Goal: Task Accomplishment & Management: Use online tool/utility

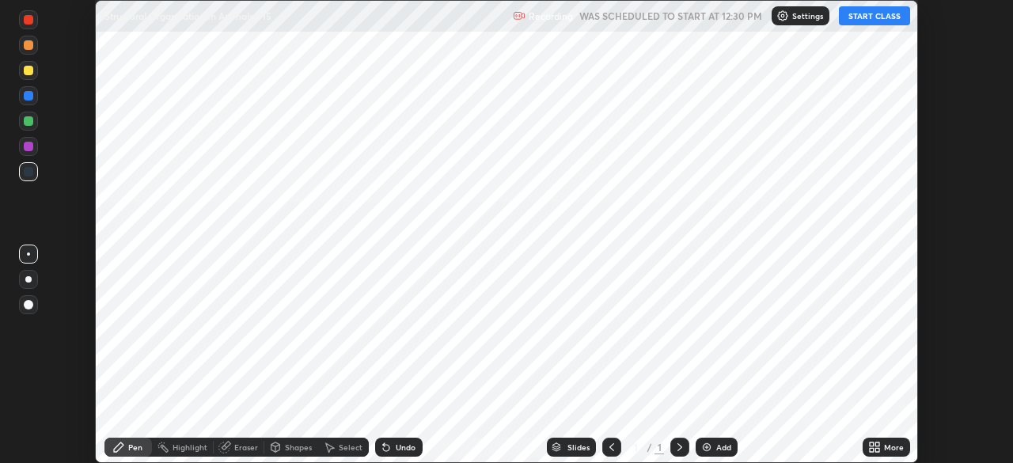
scroll to position [463, 1013]
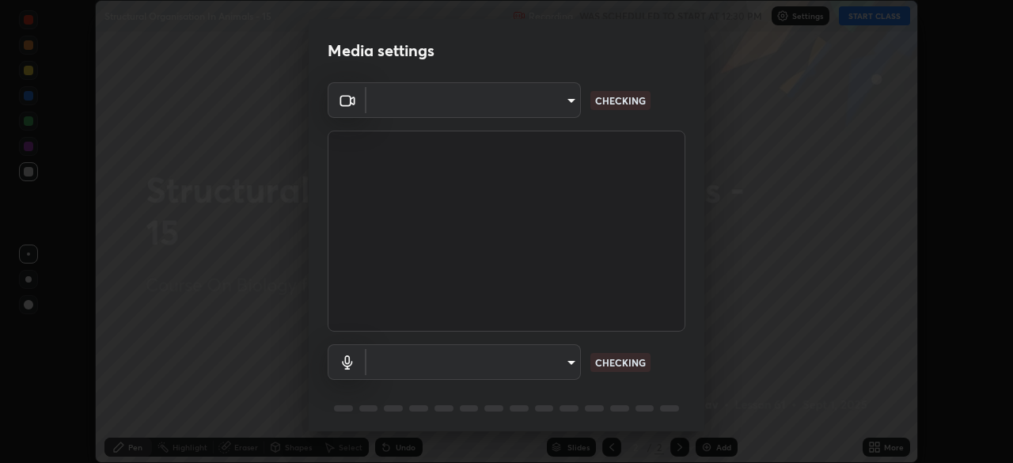
type input "e5f32b9a37d83756d2696e8423a1893a7de7eefef83412cf73fe4da3c4688103"
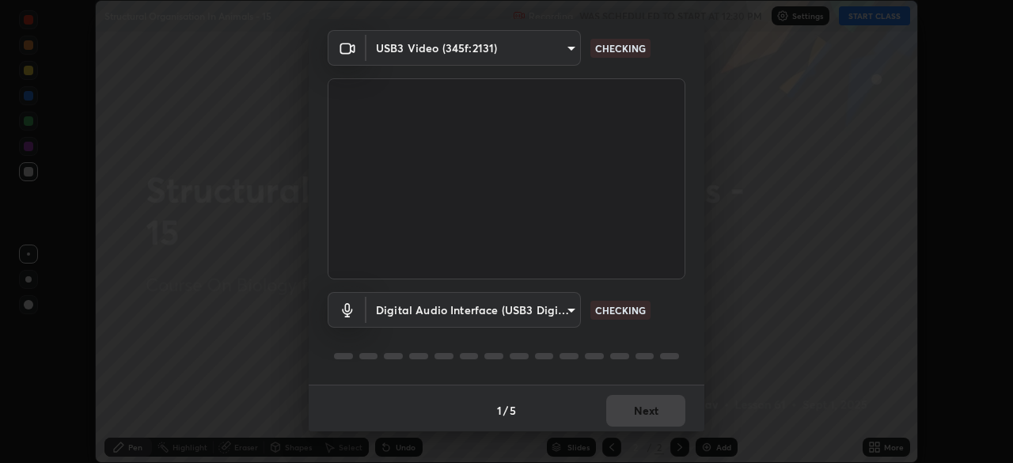
scroll to position [55, 0]
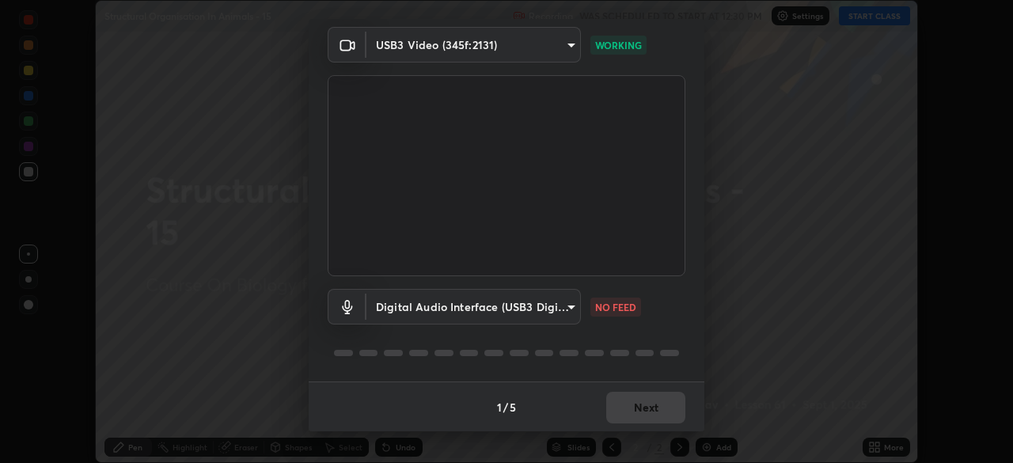
click at [557, 313] on body "Erase all Structural Organisation In Animals - 15 Recording WAS SCHEDULED TO ST…" at bounding box center [506, 231] width 1013 height 463
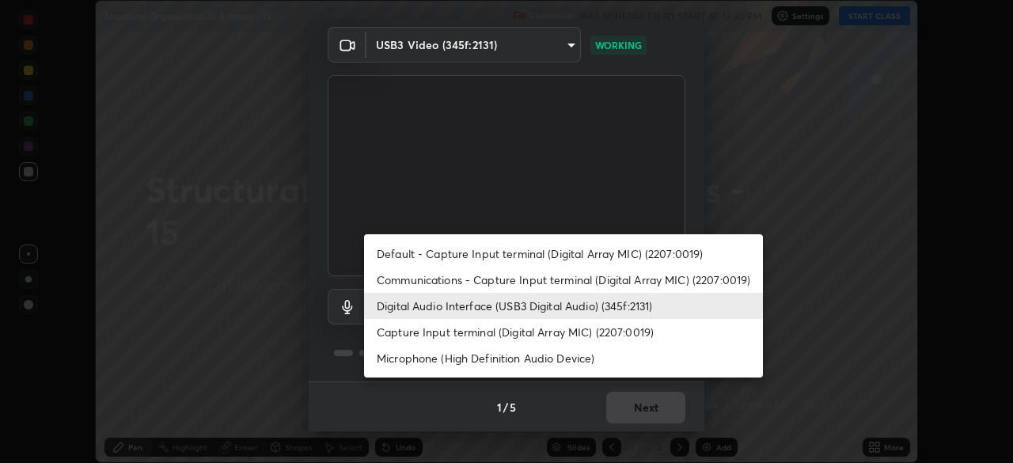
click at [543, 272] on li "Communications - Capture Input terminal (Digital Array MIC) (2207:0019)" at bounding box center [563, 280] width 399 height 26
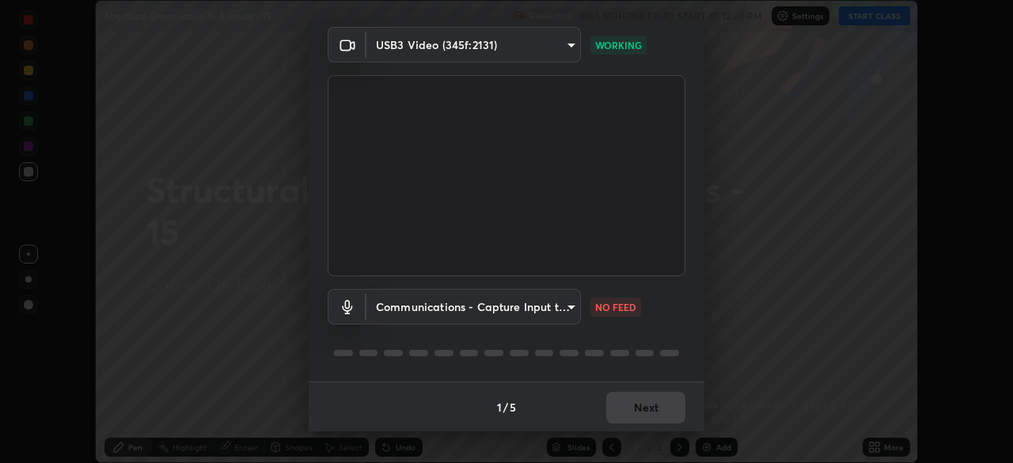
click at [546, 307] on body "Erase all Structural Organisation In Animals - 15 Recording WAS SCHEDULED TO ST…" at bounding box center [506, 231] width 1013 height 463
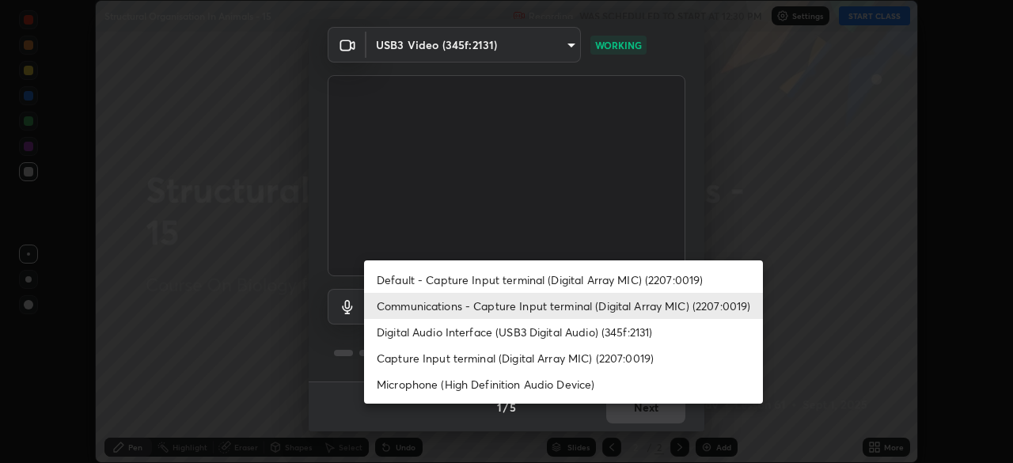
click at [550, 329] on li "Digital Audio Interface (USB3 Digital Audio) (345f:2131)" at bounding box center [563, 332] width 399 height 26
type input "ae0975cef7388746c2778fd6dc2b00d9a595315052e87b14b0d2850c1354851c"
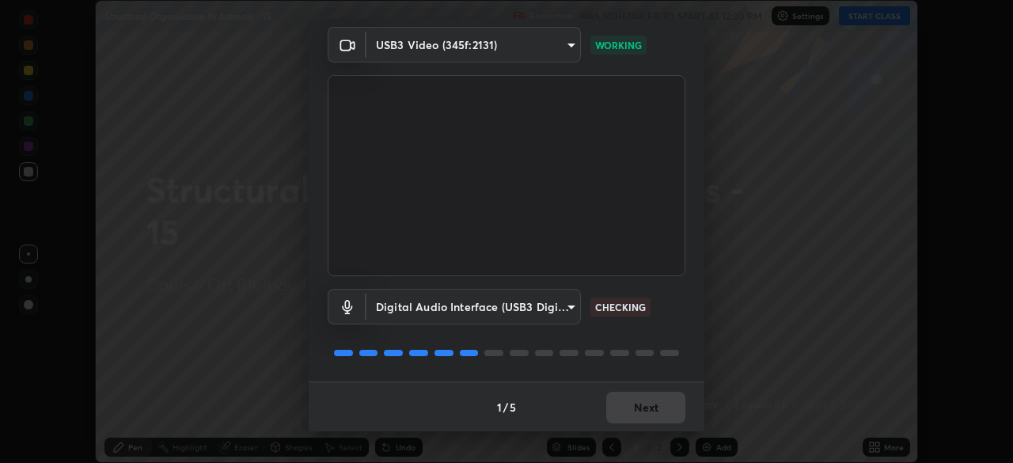
click at [639, 406] on div "1 / 5 Next" at bounding box center [507, 407] width 396 height 51
click at [662, 408] on div "1 / 5 Next" at bounding box center [507, 407] width 396 height 51
click at [663, 408] on div "1 / 5 Next" at bounding box center [507, 407] width 396 height 51
click at [655, 402] on div "1 / 5 Next" at bounding box center [507, 407] width 396 height 51
click at [653, 397] on div "1 / 5 Next" at bounding box center [507, 407] width 396 height 51
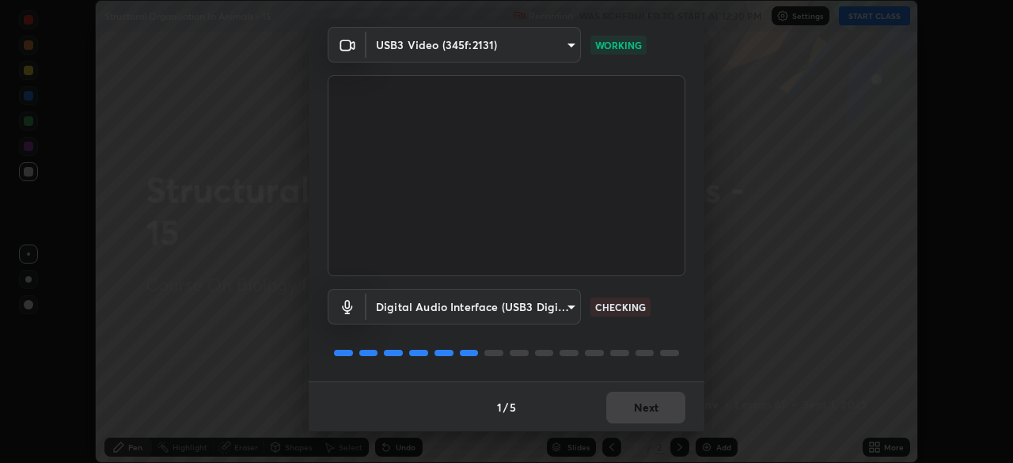
click at [659, 393] on button "Next" at bounding box center [645, 408] width 79 height 32
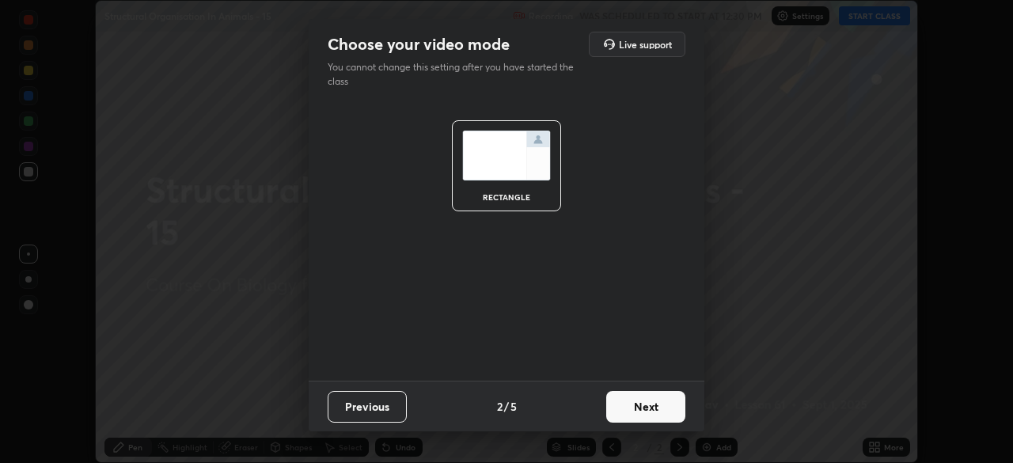
scroll to position [0, 0]
click at [662, 391] on button "Next" at bounding box center [645, 407] width 79 height 32
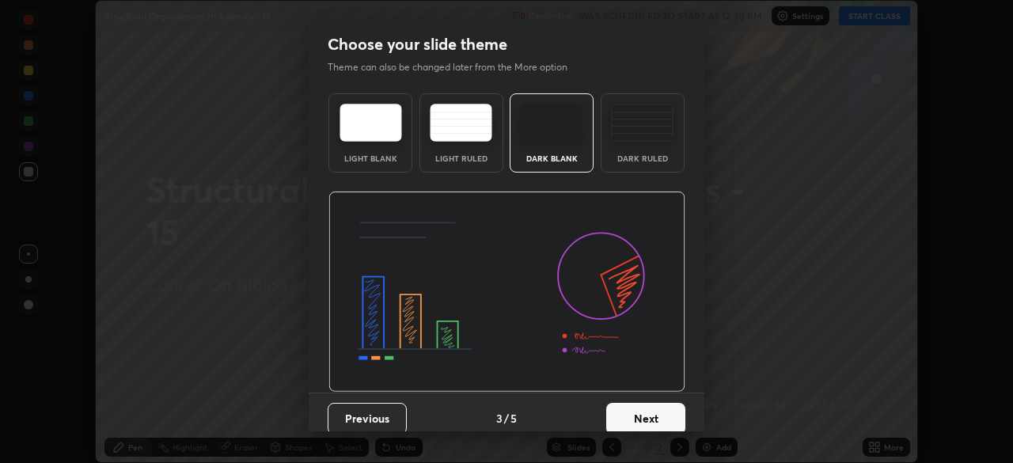
click at [662, 391] on img at bounding box center [507, 292] width 357 height 201
click at [670, 404] on button "Next" at bounding box center [645, 419] width 79 height 32
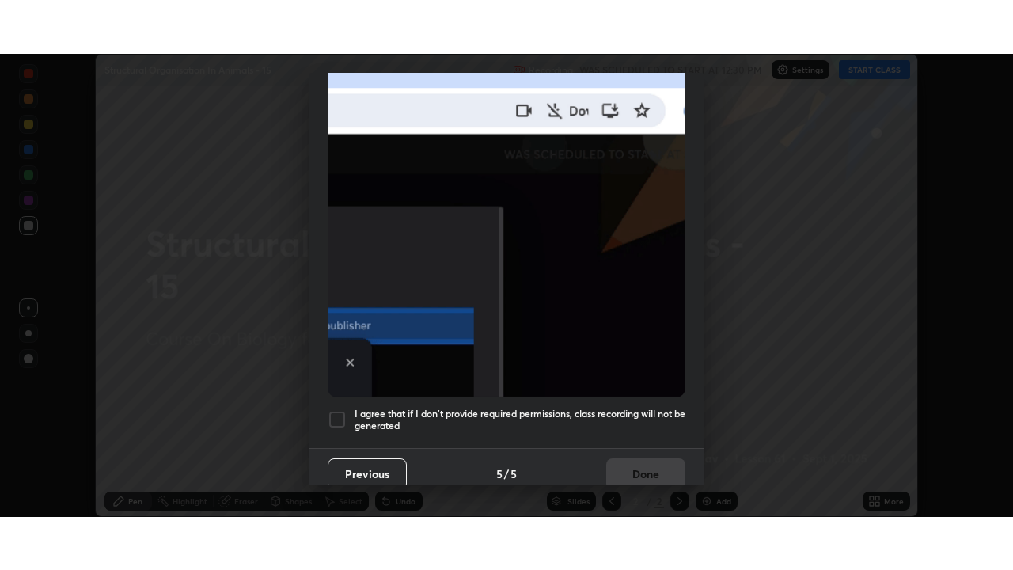
scroll to position [378, 0]
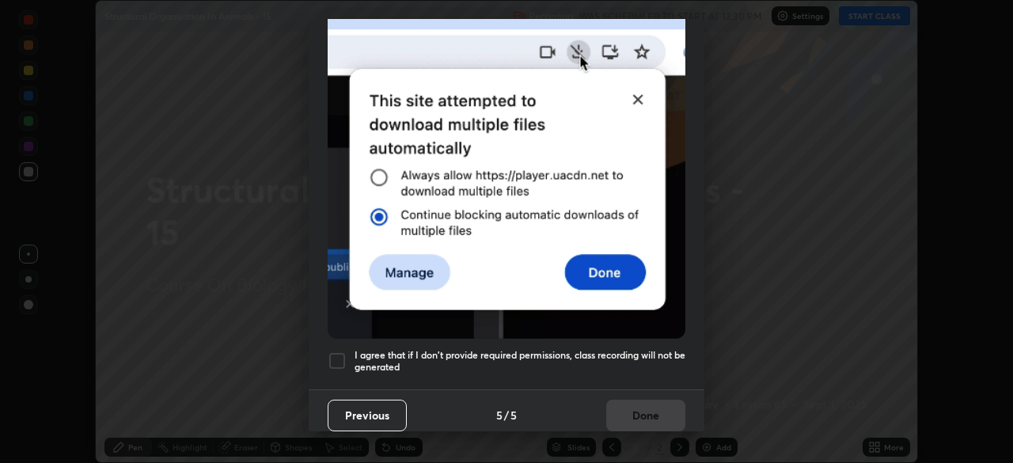
click at [655, 349] on h5 "I agree that if I don't provide required permissions, class recording will not …" at bounding box center [520, 361] width 331 height 25
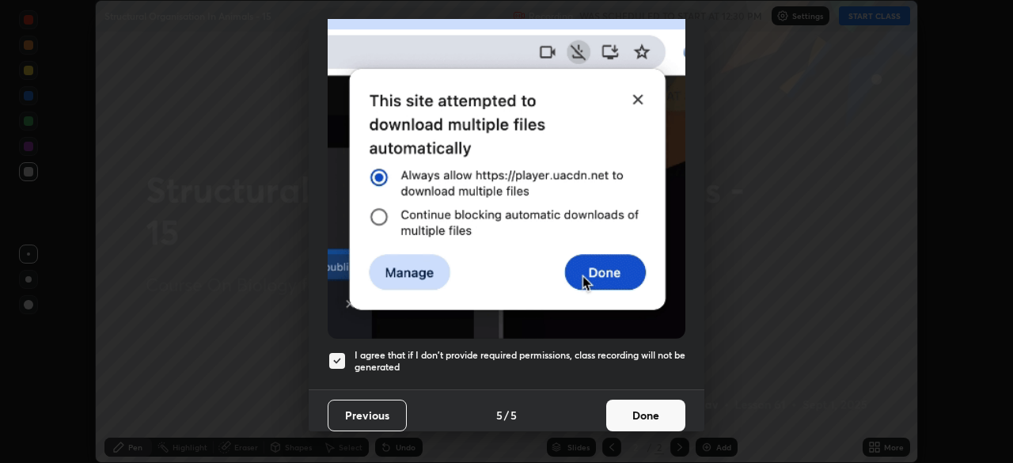
click at [648, 400] on button "Done" at bounding box center [645, 416] width 79 height 32
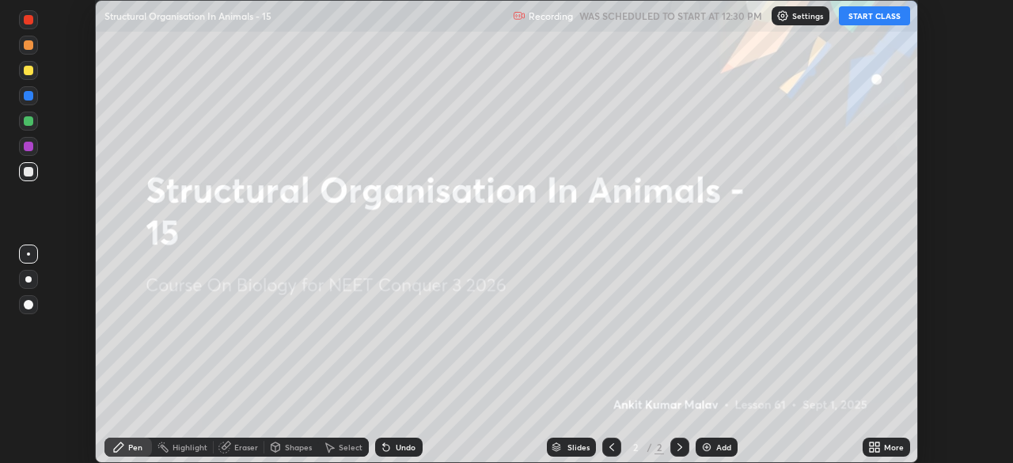
click at [881, 17] on button "START CLASS" at bounding box center [874, 15] width 71 height 19
click at [872, 440] on div "More" at bounding box center [886, 447] width 47 height 19
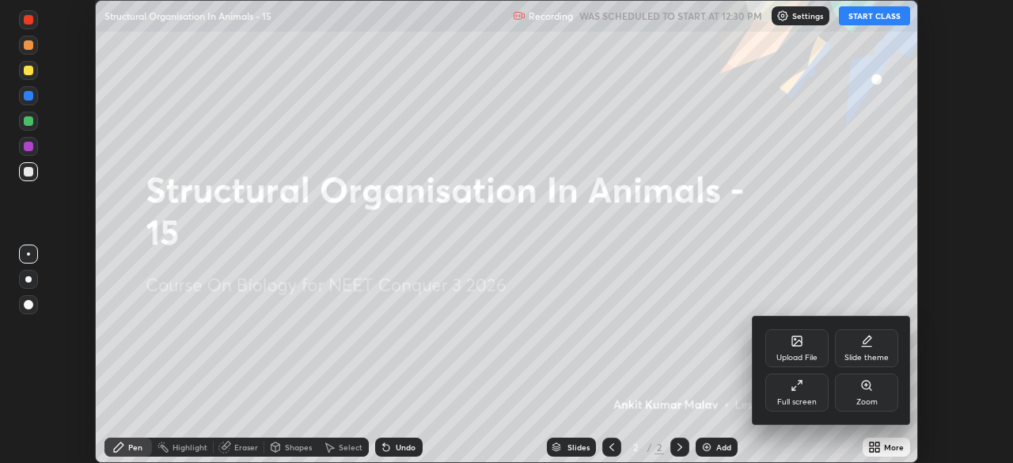
click at [817, 396] on div "Full screen" at bounding box center [796, 393] width 63 height 38
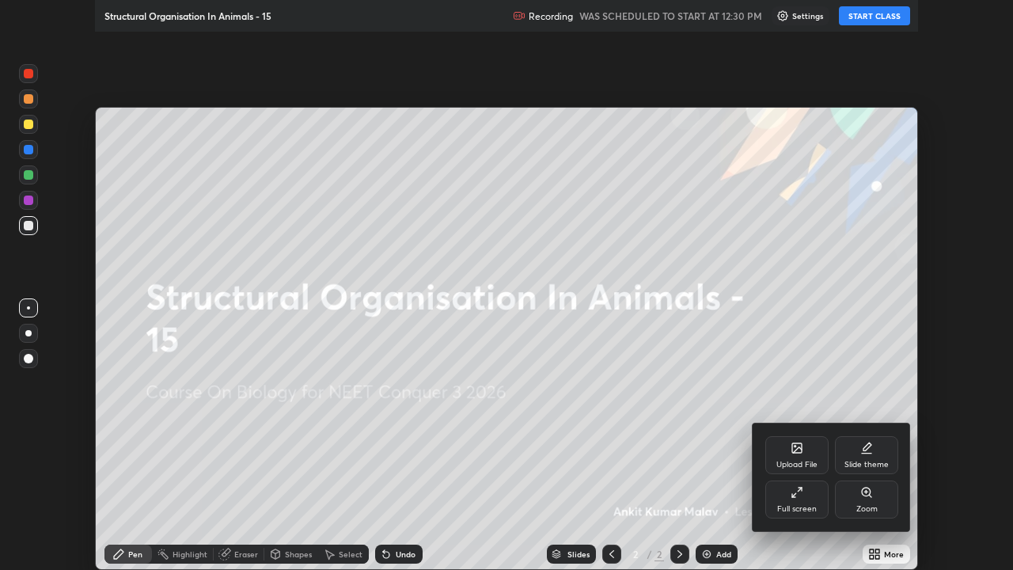
scroll to position [570, 1013]
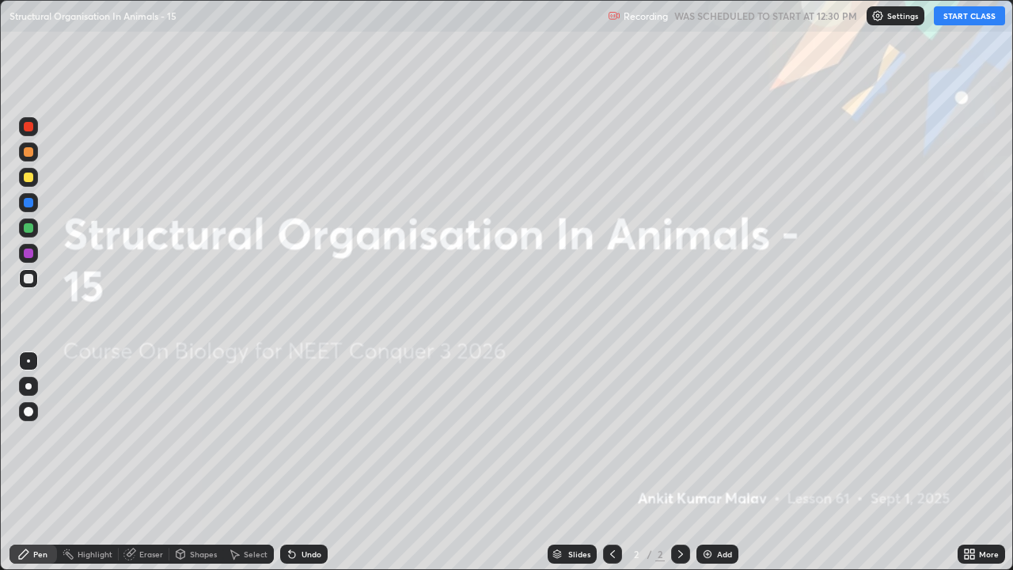
click at [967, 462] on icon at bounding box center [967, 551] width 4 height 4
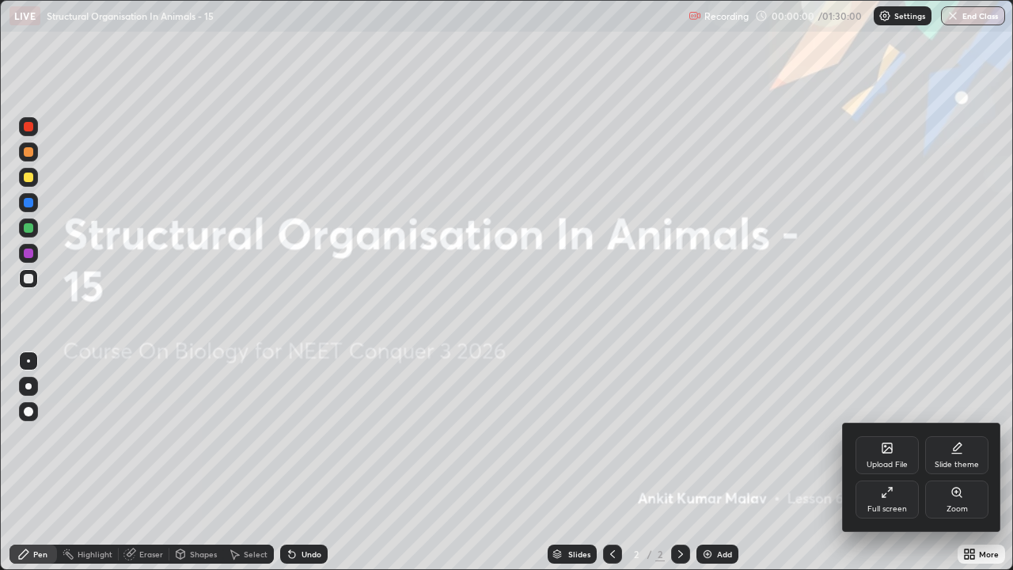
click at [959, 446] on icon at bounding box center [958, 447] width 8 height 8
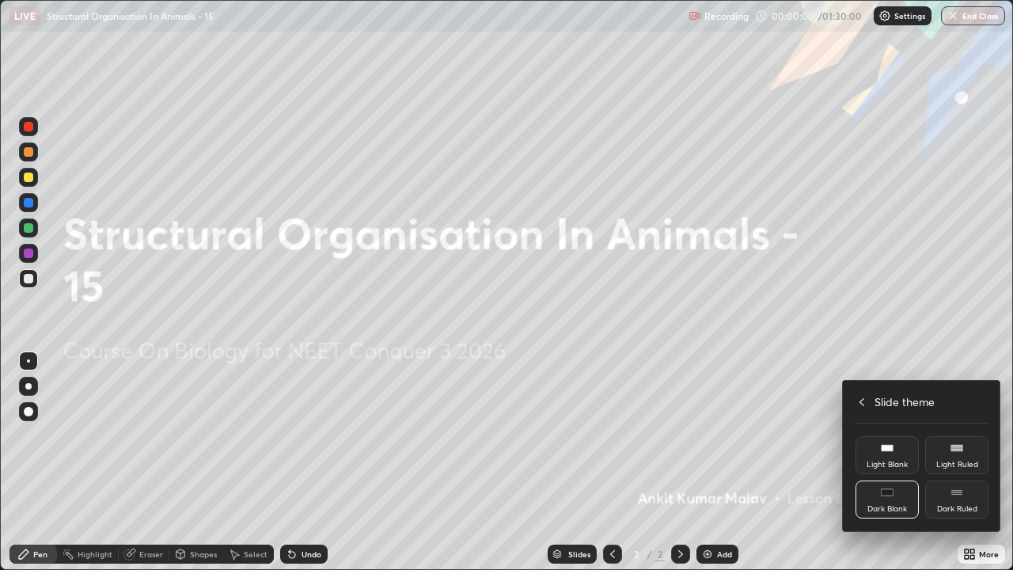
click at [953, 462] on div "Dark Ruled" at bounding box center [956, 499] width 63 height 38
click at [972, 330] on div at bounding box center [506, 285] width 1013 height 570
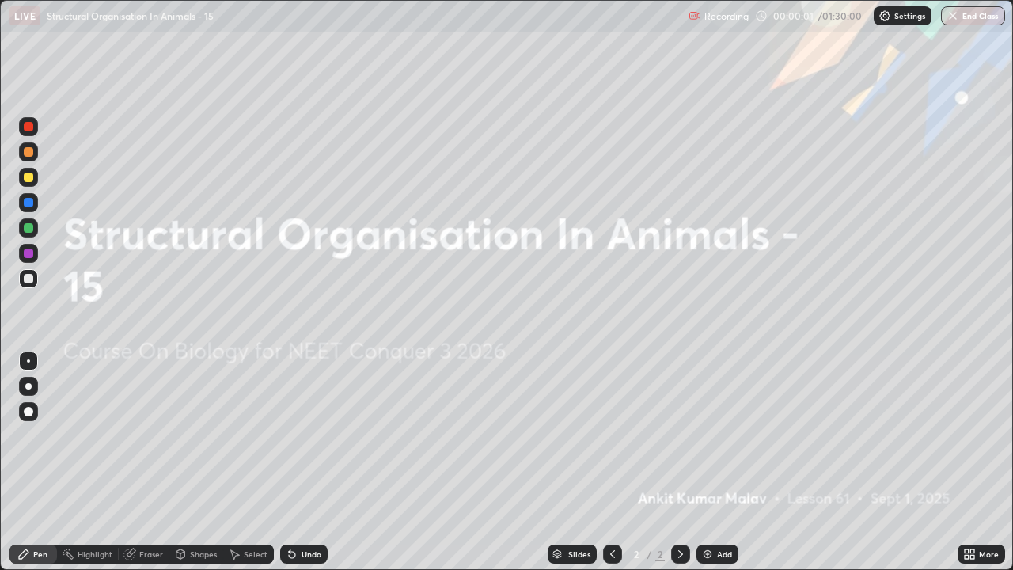
click at [717, 462] on div "Add" at bounding box center [724, 554] width 15 height 8
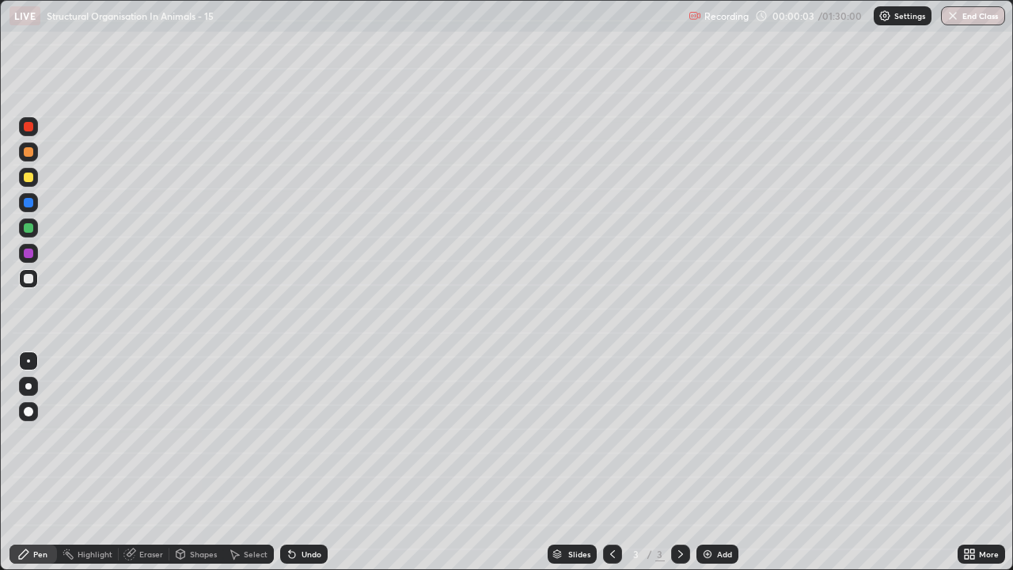
click at [34, 279] on div at bounding box center [28, 278] width 19 height 19
click at [25, 178] on div at bounding box center [28, 177] width 9 height 9
click at [28, 384] on div at bounding box center [28, 386] width 6 height 6
click at [27, 129] on div at bounding box center [28, 126] width 9 height 9
click at [32, 154] on div at bounding box center [28, 151] width 9 height 9
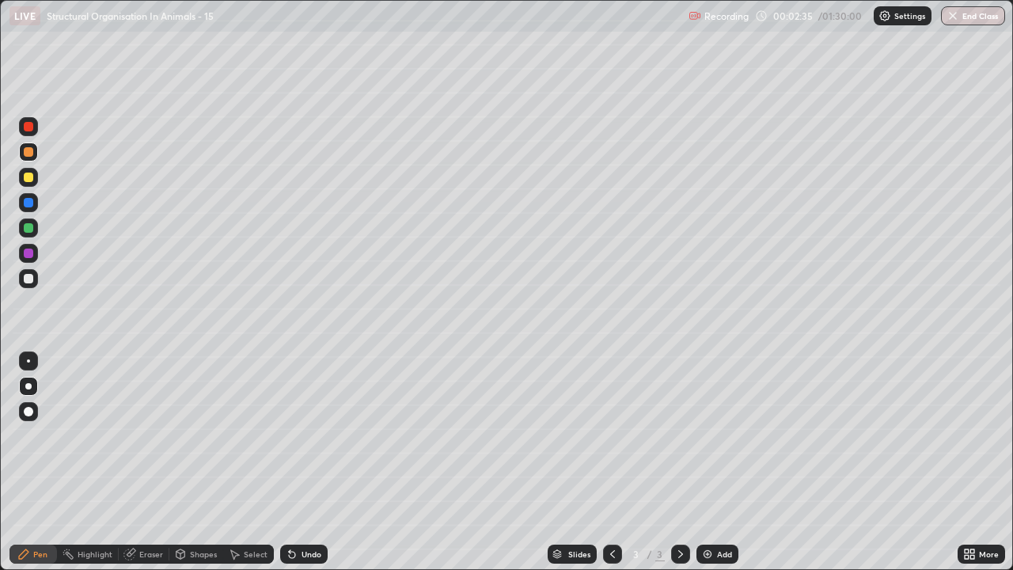
click at [35, 125] on div at bounding box center [28, 126] width 19 height 19
click at [30, 225] on div at bounding box center [28, 227] width 9 height 9
click at [29, 149] on div at bounding box center [28, 151] width 9 height 9
click at [26, 228] on div at bounding box center [28, 227] width 9 height 9
click at [27, 180] on div at bounding box center [28, 177] width 9 height 9
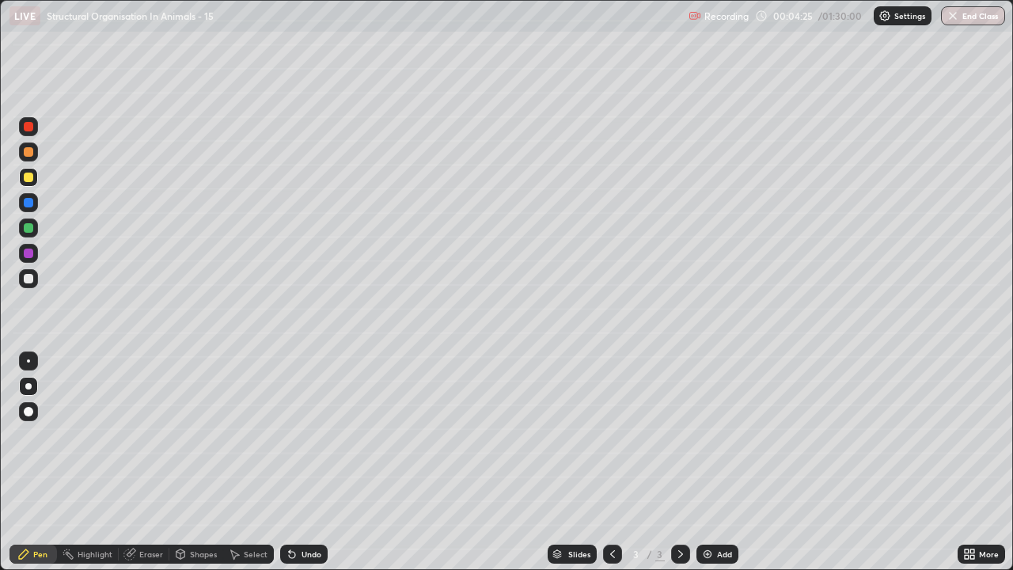
click at [28, 151] on div at bounding box center [28, 151] width 9 height 9
click at [31, 181] on div at bounding box center [28, 177] width 9 height 9
click at [28, 256] on div at bounding box center [28, 253] width 9 height 9
click at [32, 282] on div at bounding box center [28, 278] width 9 height 9
click at [28, 150] on div at bounding box center [28, 151] width 9 height 9
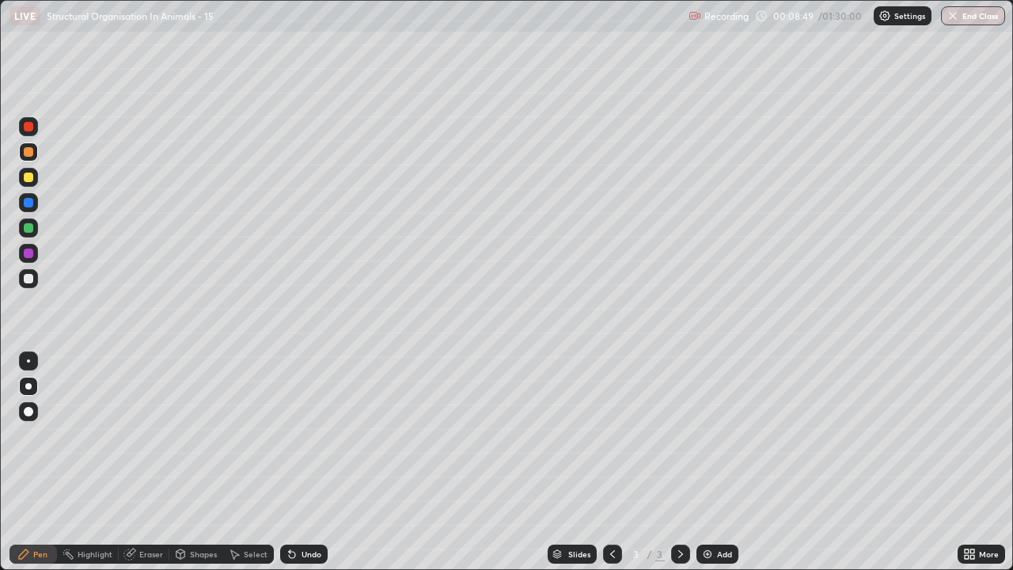
click at [703, 462] on div "Add" at bounding box center [718, 554] width 42 height 19
click at [32, 149] on div at bounding box center [28, 151] width 9 height 9
click at [28, 127] on div at bounding box center [28, 126] width 9 height 9
click at [28, 152] on div at bounding box center [28, 151] width 9 height 9
click at [29, 177] on div at bounding box center [28, 177] width 9 height 9
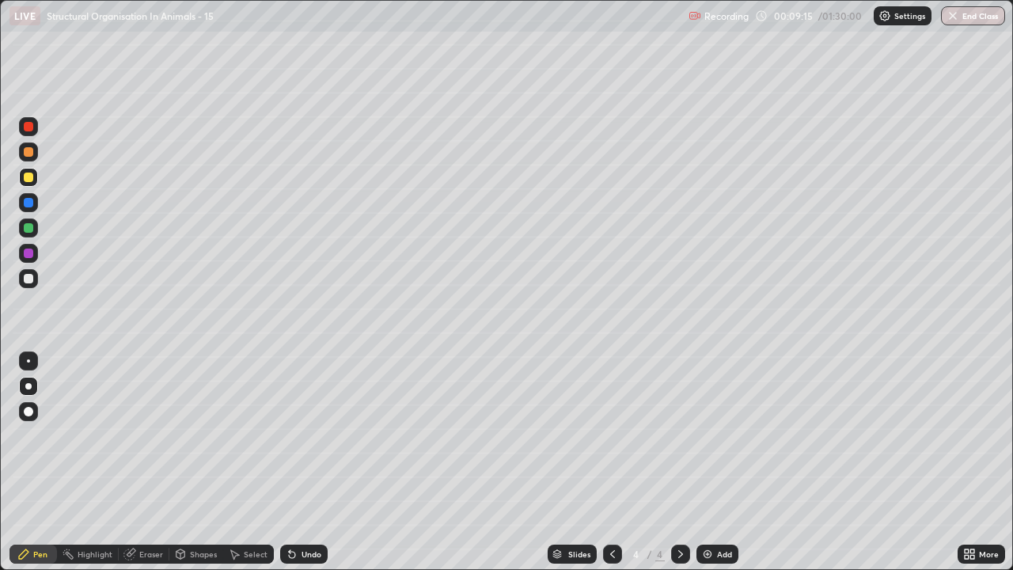
click at [28, 228] on div at bounding box center [28, 227] width 9 height 9
click at [289, 462] on icon at bounding box center [290, 551] width 2 height 2
click at [32, 179] on div at bounding box center [28, 177] width 9 height 9
click at [29, 230] on div at bounding box center [28, 227] width 9 height 9
click at [27, 154] on div at bounding box center [28, 151] width 9 height 9
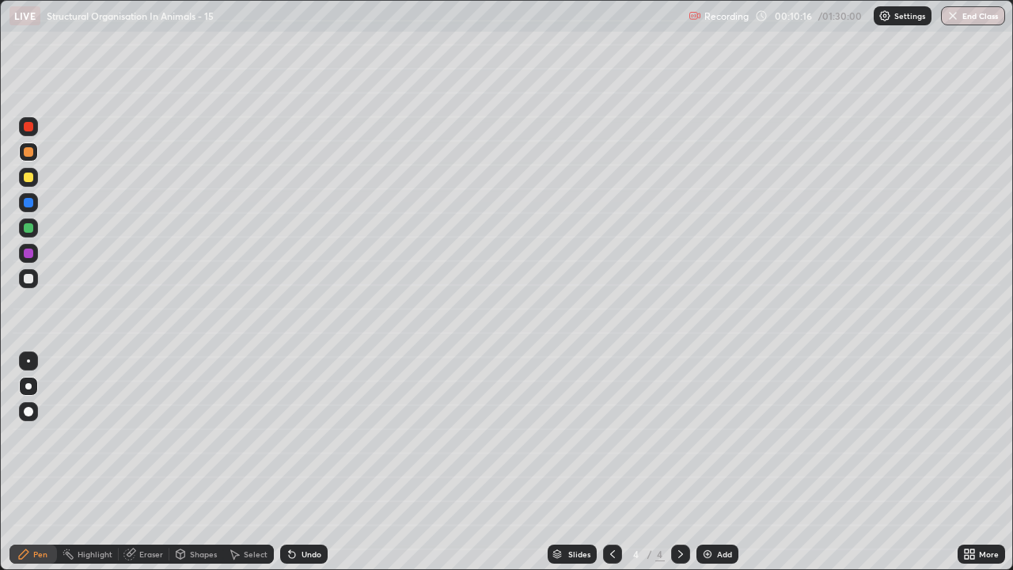
click at [31, 279] on div at bounding box center [28, 278] width 9 height 9
click at [28, 204] on div at bounding box center [28, 202] width 9 height 9
click at [27, 149] on div at bounding box center [28, 151] width 9 height 9
click at [28, 282] on div at bounding box center [28, 278] width 9 height 9
click at [28, 128] on div at bounding box center [28, 126] width 9 height 9
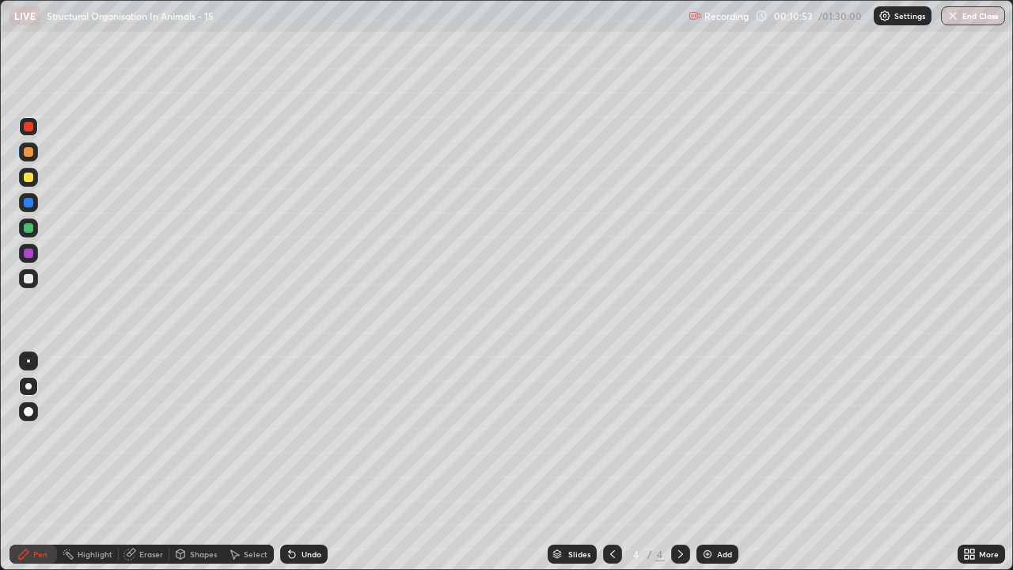
click at [27, 154] on div at bounding box center [28, 151] width 9 height 9
click at [289, 462] on icon at bounding box center [292, 555] width 6 height 6
click at [291, 462] on icon at bounding box center [292, 555] width 6 height 6
click at [290, 462] on icon at bounding box center [292, 555] width 6 height 6
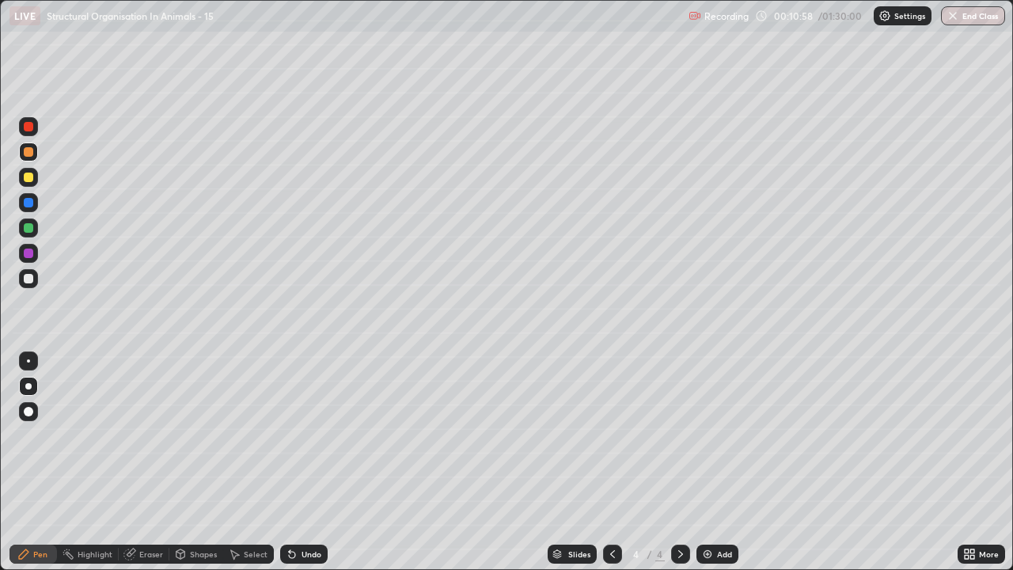
click at [289, 462] on icon at bounding box center [292, 555] width 6 height 6
click at [28, 135] on div at bounding box center [28, 126] width 19 height 19
click at [28, 203] on div at bounding box center [28, 202] width 9 height 9
click at [29, 176] on div at bounding box center [28, 177] width 9 height 9
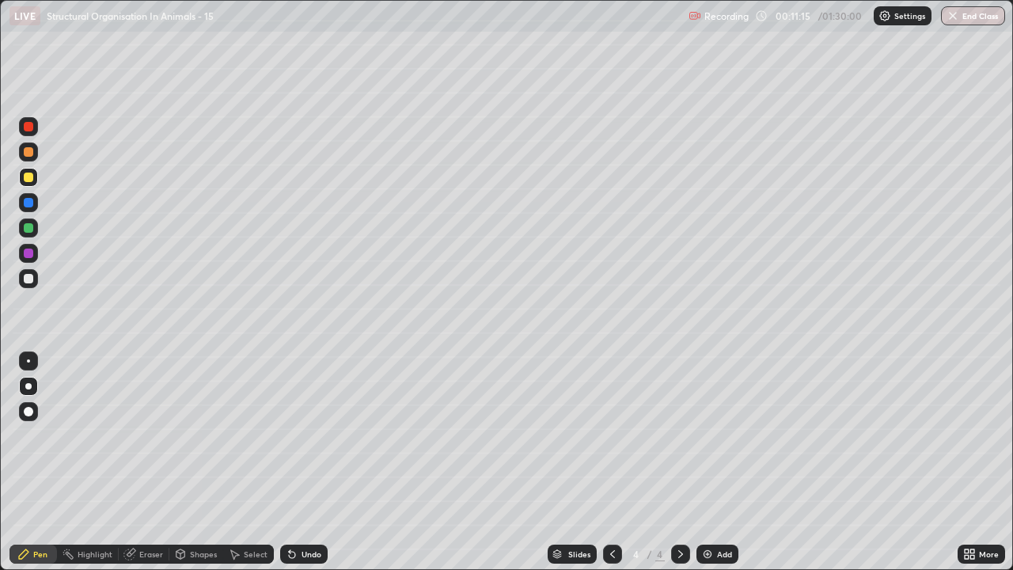
click at [293, 462] on icon at bounding box center [292, 554] width 13 height 13
click at [289, 462] on icon at bounding box center [290, 551] width 2 height 2
click at [291, 462] on icon at bounding box center [292, 555] width 6 height 6
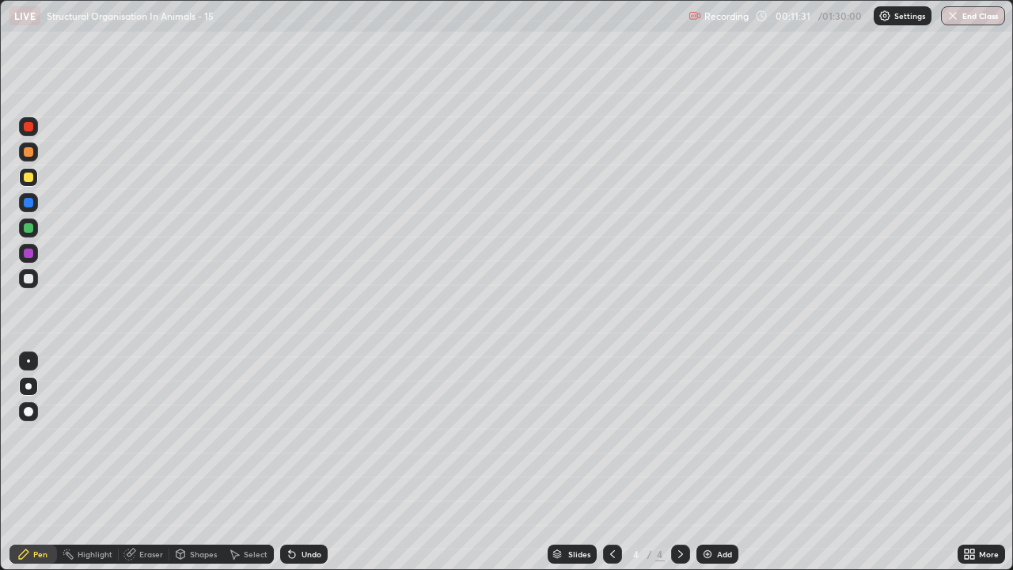
click at [292, 462] on icon at bounding box center [292, 555] width 6 height 6
click at [293, 462] on icon at bounding box center [292, 555] width 6 height 6
click at [28, 277] on div at bounding box center [28, 278] width 9 height 9
click at [29, 155] on div at bounding box center [28, 151] width 9 height 9
click at [712, 462] on div "Add" at bounding box center [718, 554] width 42 height 19
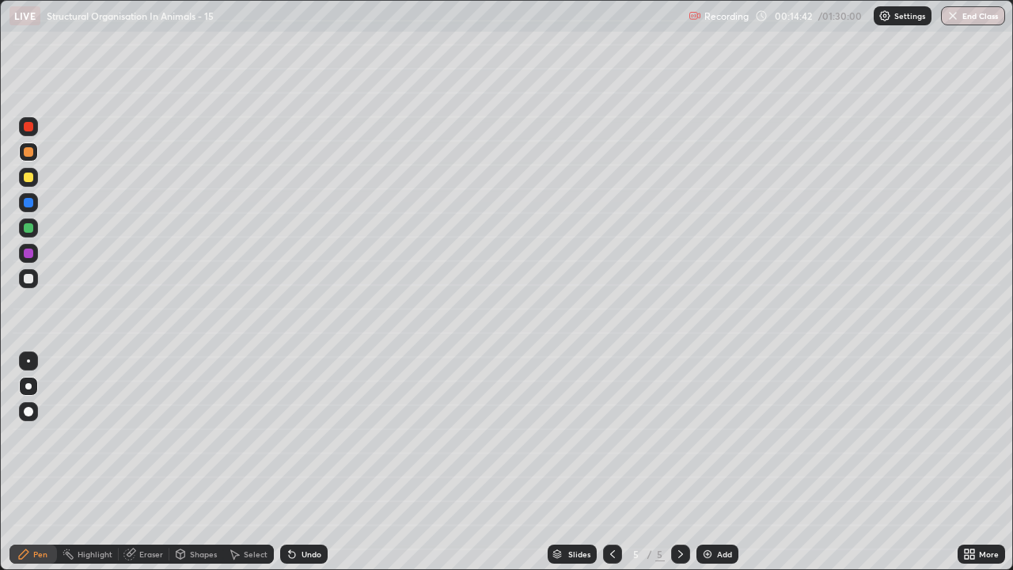
click at [32, 173] on div at bounding box center [28, 177] width 9 height 9
click at [611, 462] on icon at bounding box center [612, 554] width 13 height 13
click at [706, 462] on img at bounding box center [707, 554] width 13 height 13
click at [27, 176] on div at bounding box center [28, 177] width 9 height 9
click at [27, 276] on div at bounding box center [28, 278] width 9 height 9
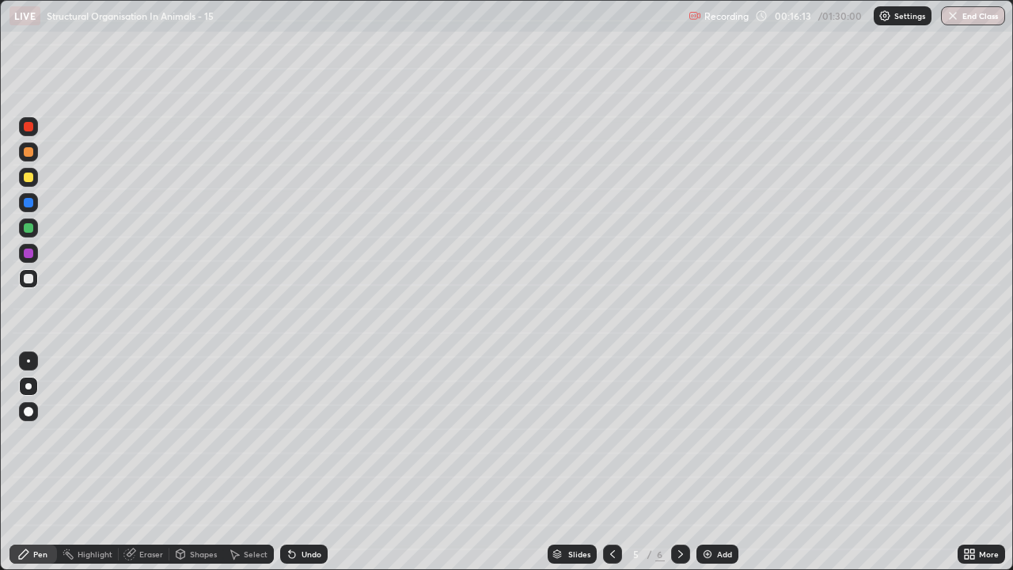
click at [28, 280] on div at bounding box center [28, 278] width 9 height 9
click at [289, 462] on icon at bounding box center [290, 551] width 2 height 2
click at [27, 179] on div at bounding box center [28, 177] width 9 height 9
click at [27, 276] on div at bounding box center [28, 278] width 9 height 9
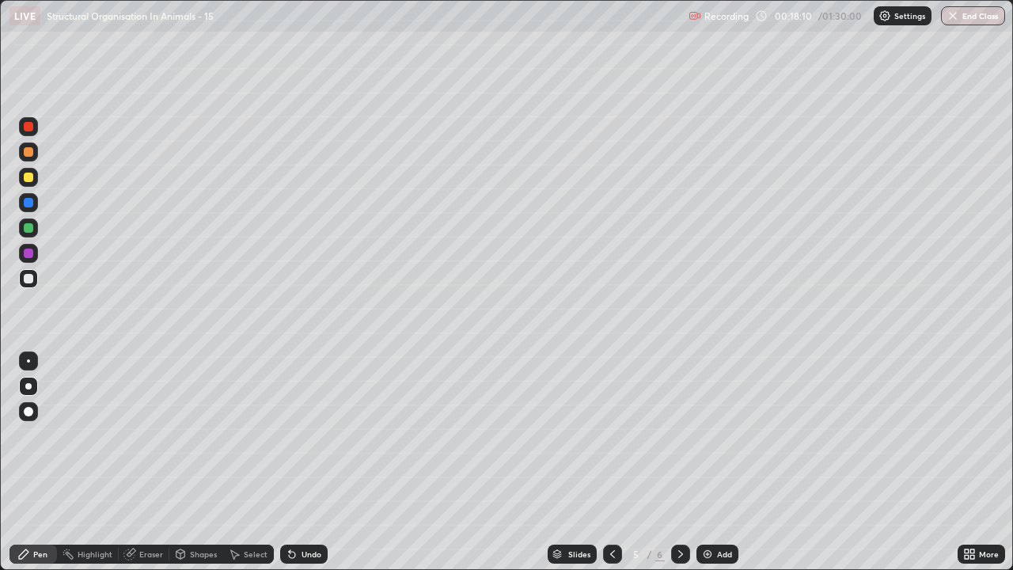
click at [290, 462] on icon at bounding box center [292, 555] width 6 height 6
click at [293, 462] on icon at bounding box center [292, 554] width 13 height 13
click at [293, 462] on div "Undo" at bounding box center [303, 554] width 47 height 19
click at [290, 462] on div "Undo" at bounding box center [303, 554] width 47 height 19
click at [291, 462] on icon at bounding box center [292, 554] width 13 height 13
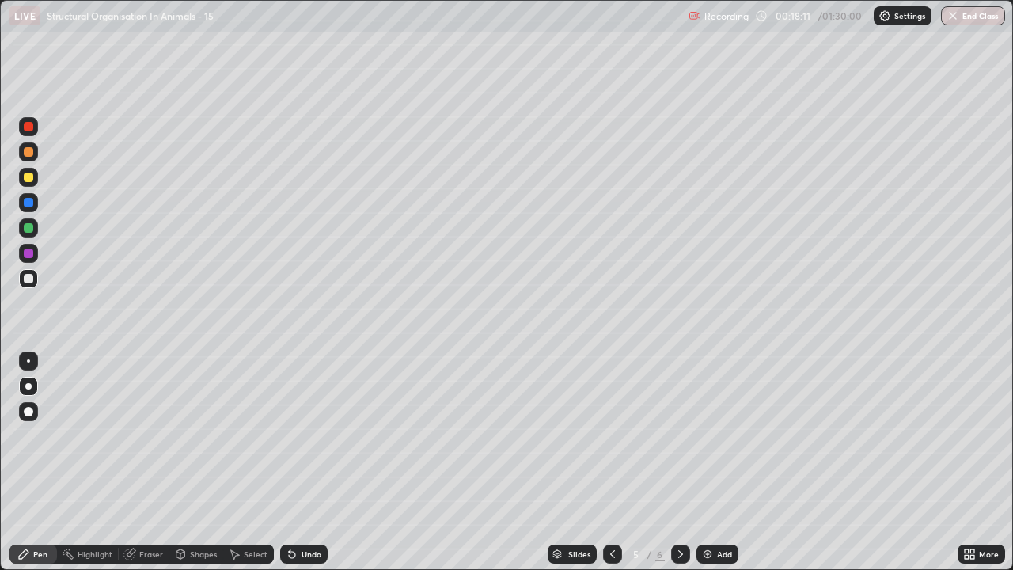
click at [292, 462] on div "Undo" at bounding box center [303, 554] width 47 height 19
click at [291, 462] on icon at bounding box center [292, 554] width 13 height 13
click at [290, 462] on icon at bounding box center [292, 555] width 6 height 6
click at [705, 462] on img at bounding box center [707, 554] width 13 height 13
click at [28, 154] on div at bounding box center [28, 151] width 9 height 9
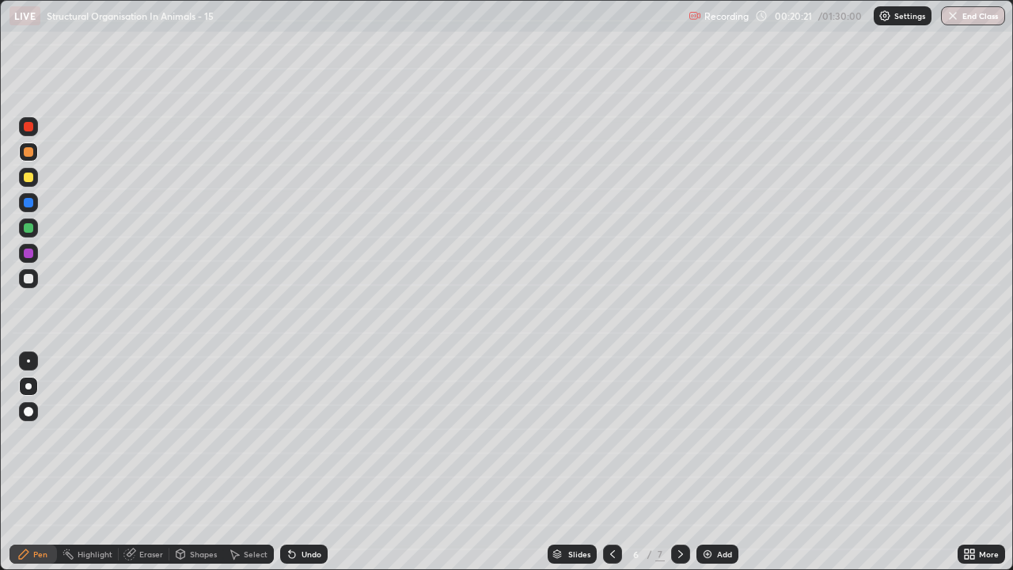
click at [29, 176] on div at bounding box center [28, 177] width 9 height 9
click at [28, 279] on div at bounding box center [28, 278] width 9 height 9
click at [29, 229] on div at bounding box center [28, 227] width 9 height 9
click at [28, 177] on div at bounding box center [28, 177] width 9 height 9
click at [26, 230] on div at bounding box center [28, 227] width 9 height 9
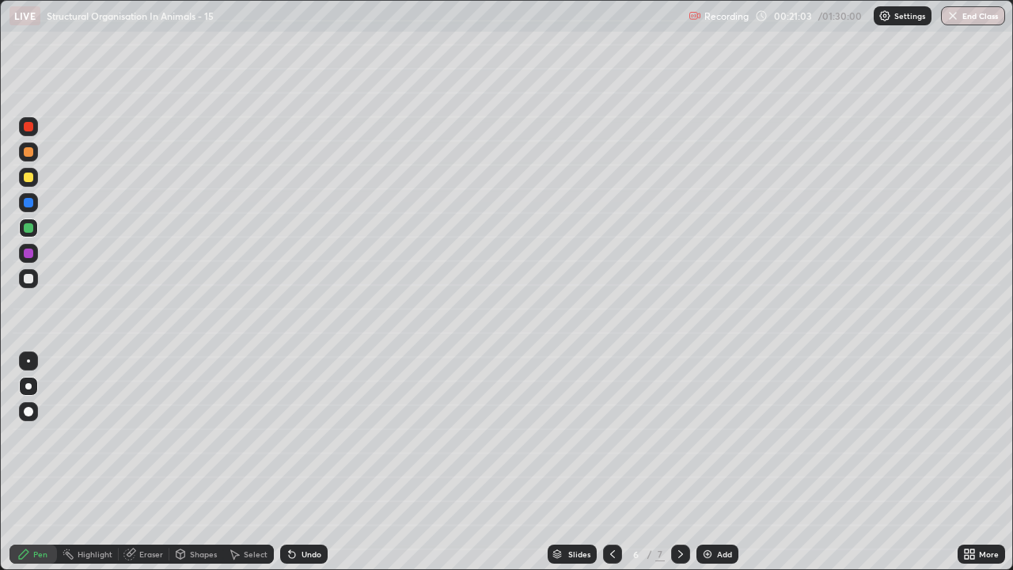
click at [289, 462] on icon at bounding box center [290, 551] width 2 height 2
click at [29, 177] on div at bounding box center [28, 177] width 9 height 9
click at [28, 278] on div at bounding box center [28, 278] width 9 height 9
click at [141, 462] on div "Eraser" at bounding box center [151, 554] width 24 height 8
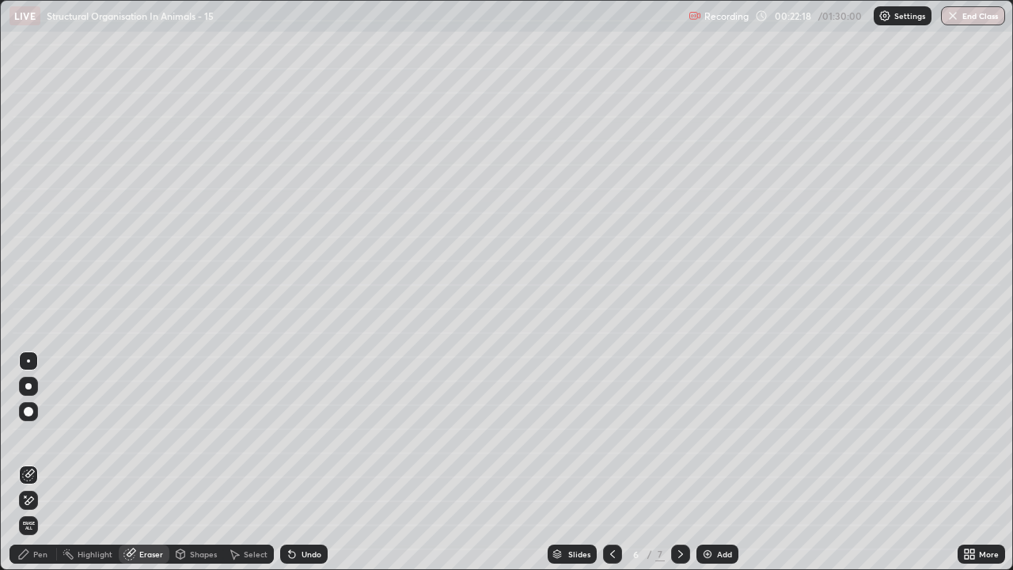
click at [37, 462] on div "Pen" at bounding box center [40, 554] width 14 height 8
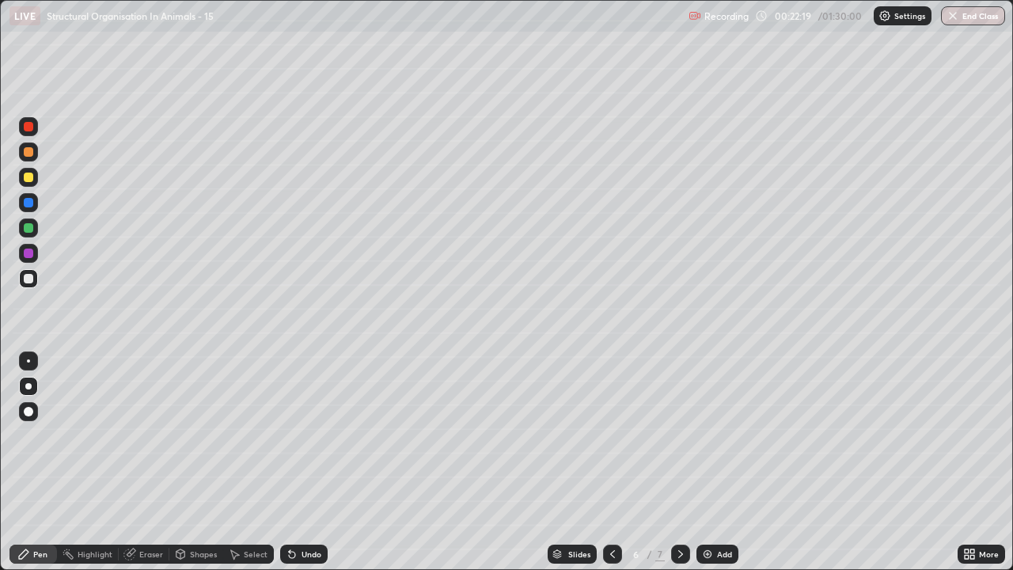
click at [25, 180] on div at bounding box center [28, 177] width 9 height 9
click at [28, 150] on div at bounding box center [28, 151] width 9 height 9
click at [294, 462] on div "Undo" at bounding box center [303, 554] width 47 height 19
click at [289, 462] on icon at bounding box center [290, 551] width 2 height 2
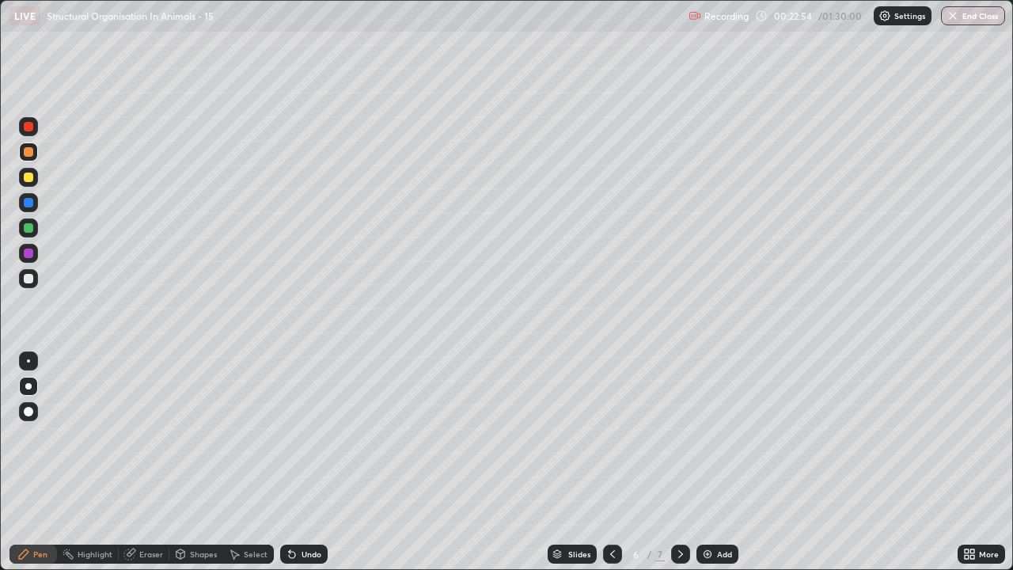
click at [290, 462] on icon at bounding box center [292, 555] width 6 height 6
click at [27, 281] on div at bounding box center [28, 278] width 9 height 9
click at [289, 462] on icon at bounding box center [292, 555] width 6 height 6
click at [286, 462] on icon at bounding box center [292, 554] width 13 height 13
click at [289, 462] on icon at bounding box center [292, 555] width 6 height 6
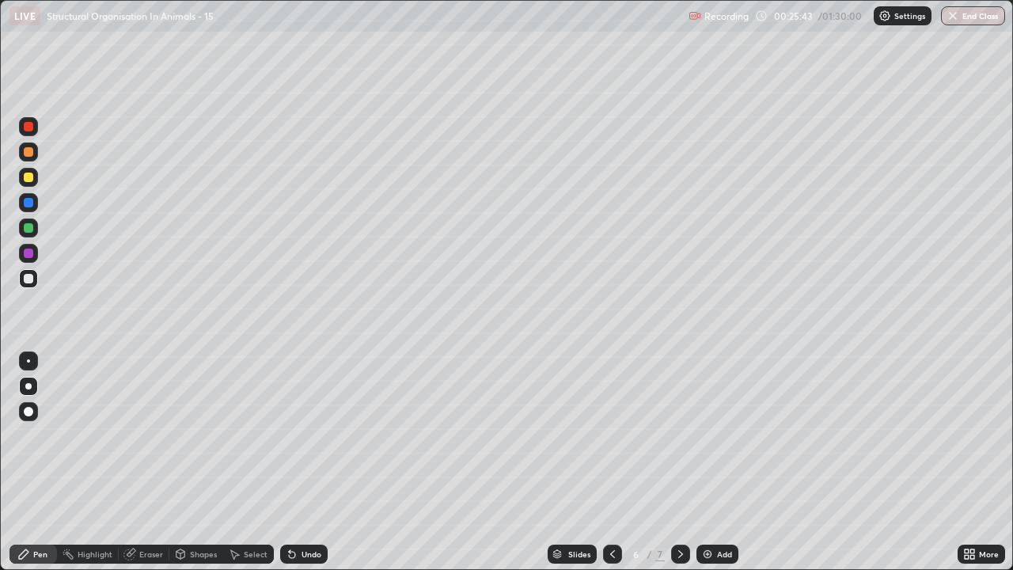
click at [712, 462] on img at bounding box center [707, 554] width 13 height 13
click at [28, 287] on div at bounding box center [28, 278] width 19 height 19
click at [32, 179] on div at bounding box center [28, 177] width 9 height 9
click at [30, 275] on div at bounding box center [28, 278] width 9 height 9
click at [30, 153] on div at bounding box center [28, 151] width 9 height 9
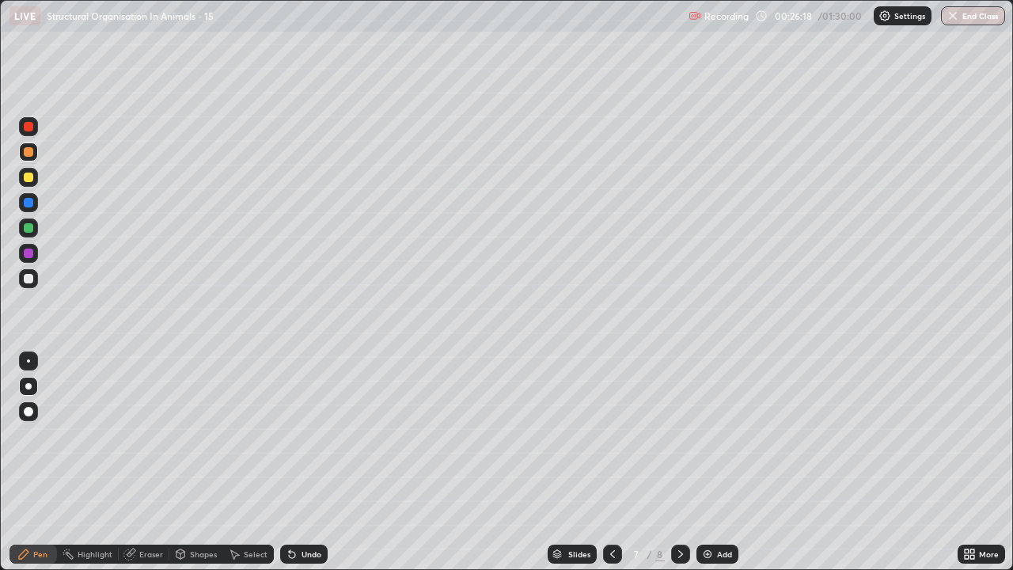
click at [24, 282] on div at bounding box center [28, 278] width 19 height 19
click at [28, 177] on div at bounding box center [28, 177] width 9 height 9
click at [294, 462] on div "Undo" at bounding box center [303, 554] width 47 height 19
click at [289, 462] on icon at bounding box center [290, 551] width 2 height 2
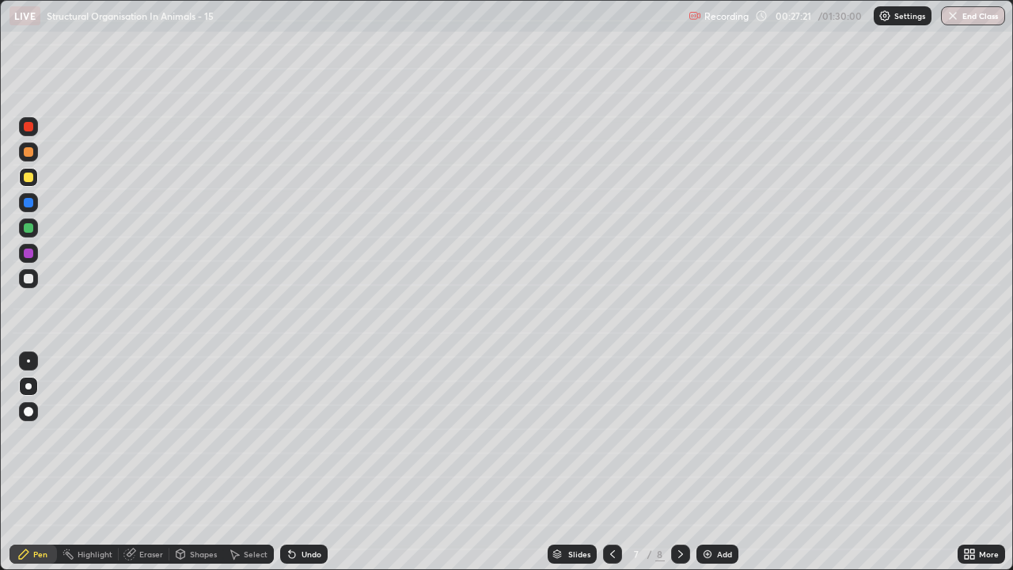
click at [294, 462] on icon at bounding box center [292, 554] width 13 height 13
click at [293, 462] on icon at bounding box center [292, 555] width 6 height 6
click at [292, 462] on icon at bounding box center [292, 555] width 6 height 6
click at [289, 462] on icon at bounding box center [292, 555] width 6 height 6
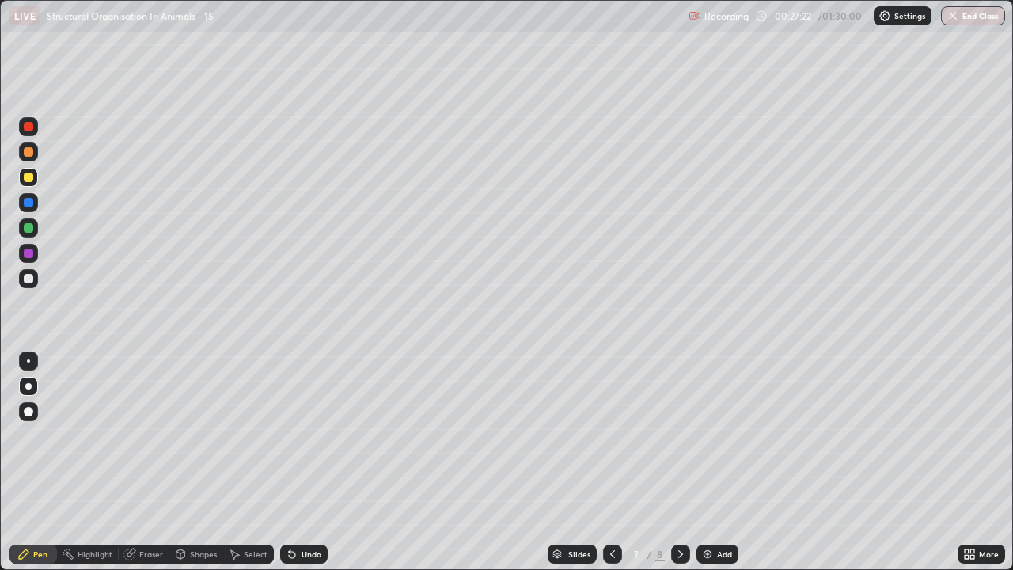
click at [289, 462] on icon at bounding box center [292, 555] width 6 height 6
click at [291, 462] on icon at bounding box center [292, 555] width 6 height 6
click at [29, 279] on div at bounding box center [28, 278] width 9 height 9
click at [24, 180] on div at bounding box center [28, 177] width 19 height 19
click at [25, 278] on div at bounding box center [28, 278] width 9 height 9
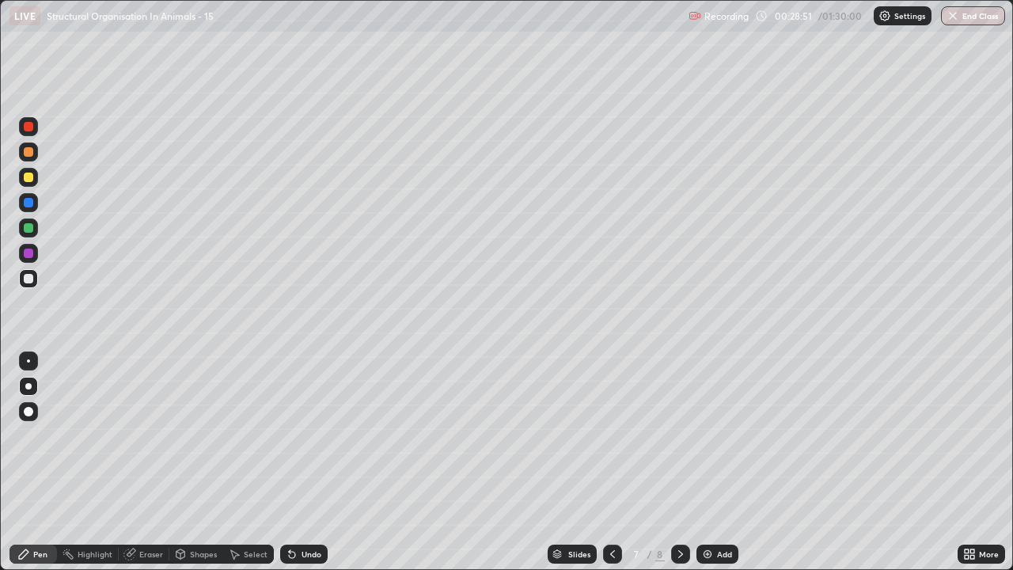
click at [28, 227] on div at bounding box center [28, 227] width 9 height 9
click at [32, 156] on div at bounding box center [28, 151] width 19 height 19
click at [29, 127] on div at bounding box center [28, 126] width 9 height 9
click at [28, 227] on div at bounding box center [28, 227] width 9 height 9
click at [96, 462] on div "Highlight" at bounding box center [95, 554] width 35 height 8
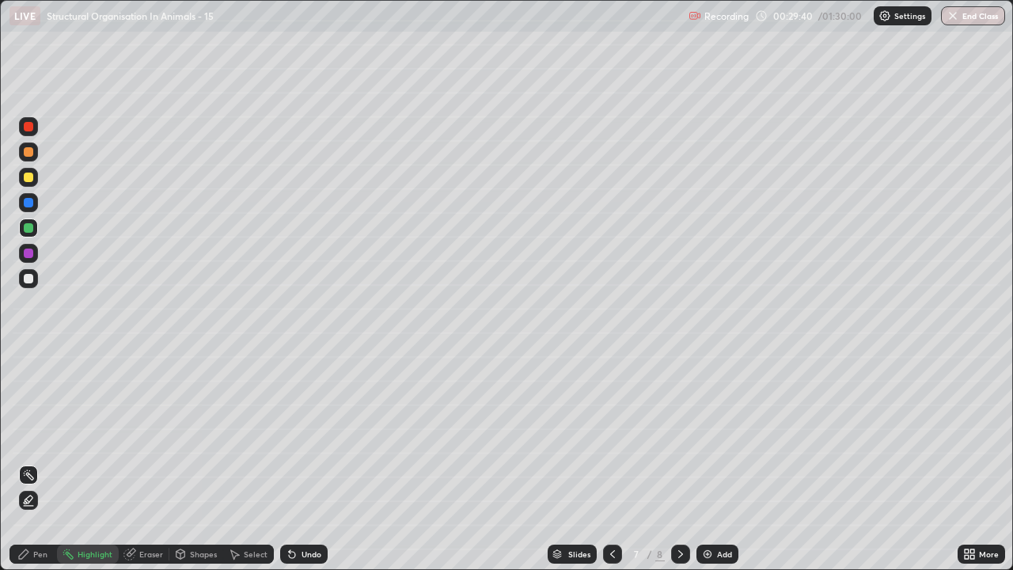
click at [28, 226] on div at bounding box center [28, 227] width 9 height 9
click at [25, 175] on div at bounding box center [28, 177] width 9 height 9
click at [28, 462] on div "Pen" at bounding box center [32, 554] width 47 height 19
click at [27, 228] on div at bounding box center [28, 227] width 9 height 9
click at [27, 150] on div at bounding box center [28, 151] width 9 height 9
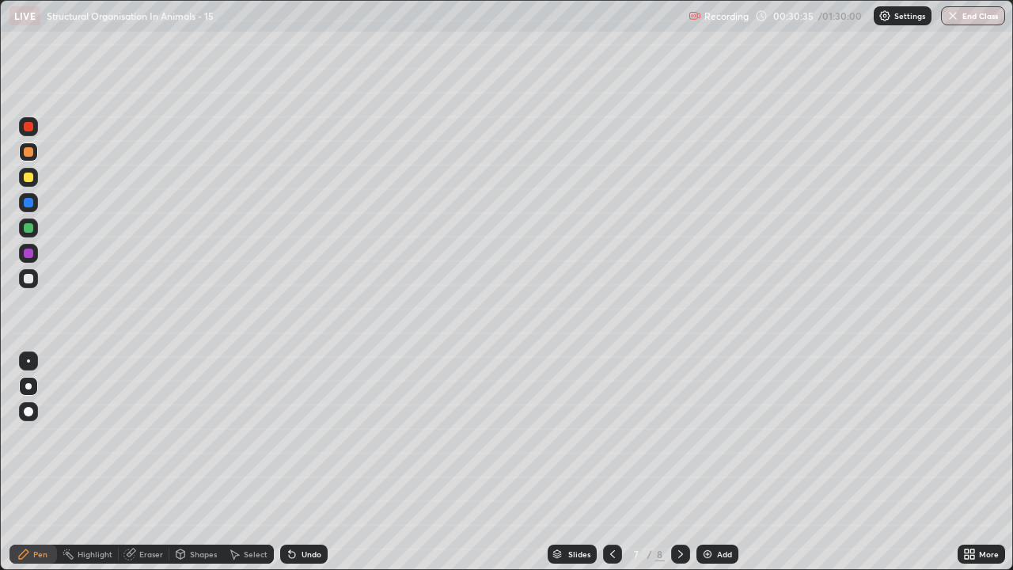
click at [28, 177] on div at bounding box center [28, 177] width 9 height 9
click at [31, 229] on div at bounding box center [28, 227] width 9 height 9
click at [30, 180] on div at bounding box center [28, 177] width 9 height 9
click at [286, 462] on icon at bounding box center [292, 554] width 13 height 13
click at [291, 462] on icon at bounding box center [292, 555] width 6 height 6
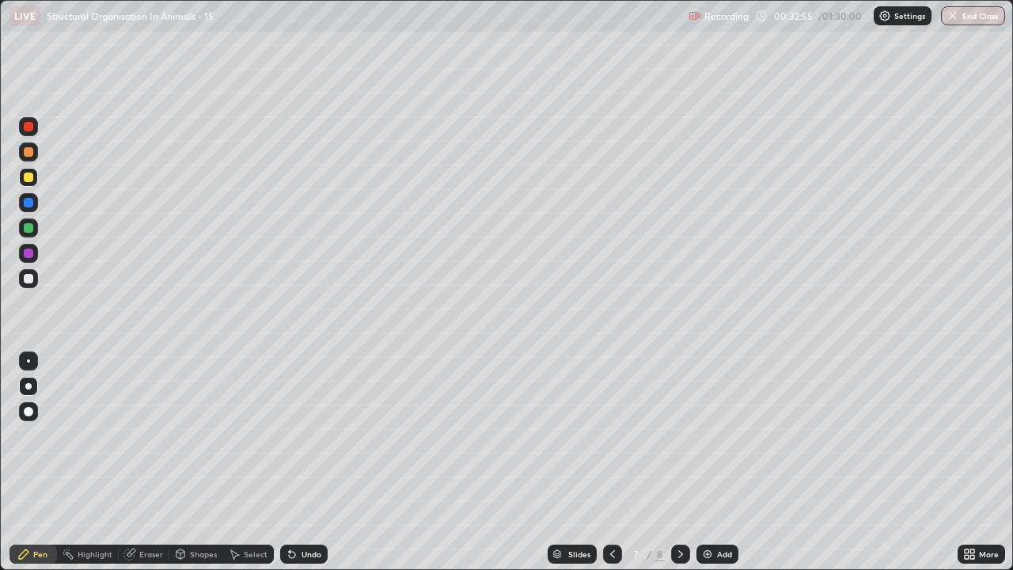
click at [28, 226] on div at bounding box center [28, 227] width 9 height 9
click at [27, 177] on div at bounding box center [28, 177] width 9 height 9
click at [28, 152] on div at bounding box center [28, 151] width 9 height 9
click at [27, 176] on div at bounding box center [28, 177] width 9 height 9
click at [28, 228] on div at bounding box center [28, 227] width 9 height 9
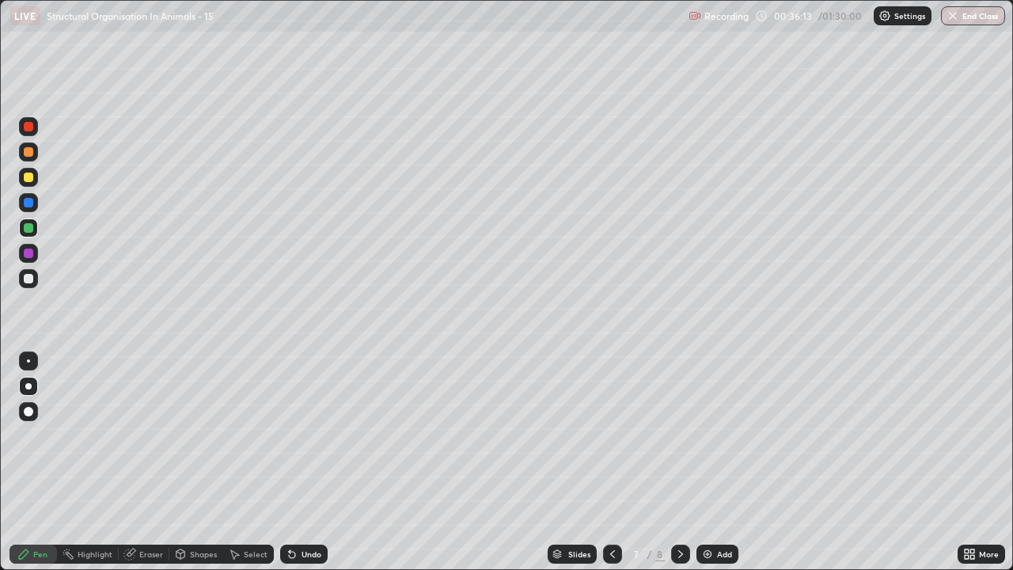
click at [30, 154] on div at bounding box center [28, 151] width 9 height 9
click at [25, 127] on div at bounding box center [28, 126] width 9 height 9
click at [32, 174] on div at bounding box center [28, 177] width 9 height 9
click at [28, 252] on div at bounding box center [28, 253] width 9 height 9
click at [712, 462] on img at bounding box center [707, 554] width 13 height 13
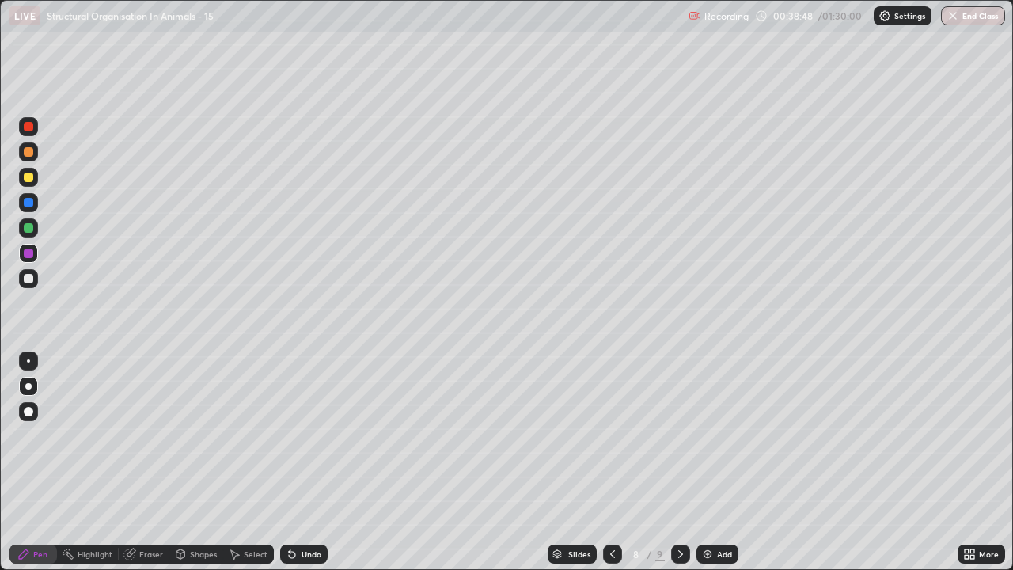
click at [30, 280] on div at bounding box center [28, 278] width 9 height 9
click at [611, 462] on icon at bounding box center [612, 554] width 13 height 13
click at [681, 462] on icon at bounding box center [680, 554] width 13 height 13
click at [30, 157] on div at bounding box center [28, 151] width 19 height 19
click at [295, 462] on icon at bounding box center [292, 554] width 13 height 13
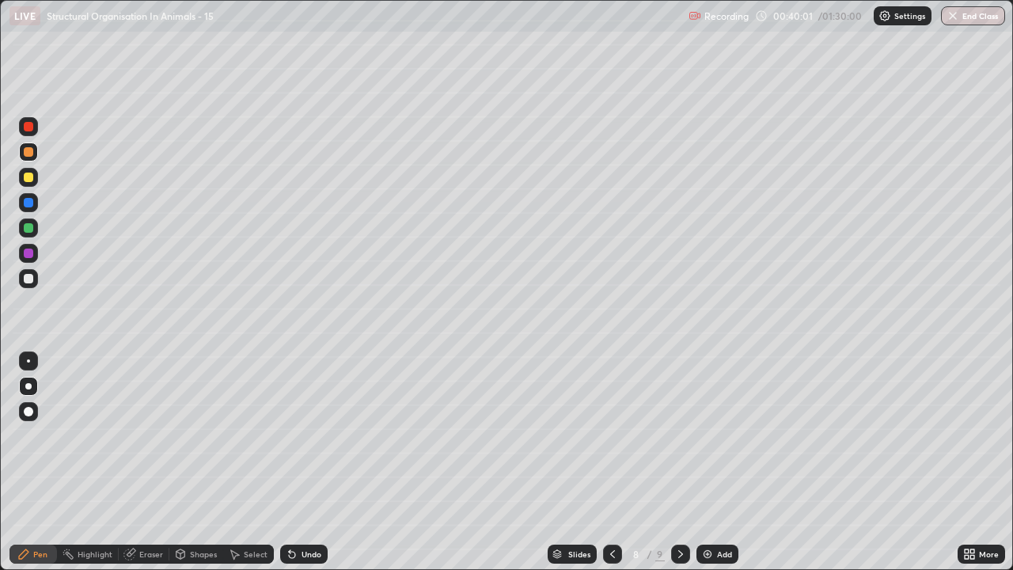
click at [294, 462] on div "Undo" at bounding box center [301, 554] width 54 height 32
click at [289, 462] on icon at bounding box center [290, 551] width 2 height 2
click at [294, 462] on div "Undo" at bounding box center [303, 554] width 47 height 19
click at [30, 171] on div at bounding box center [28, 177] width 19 height 19
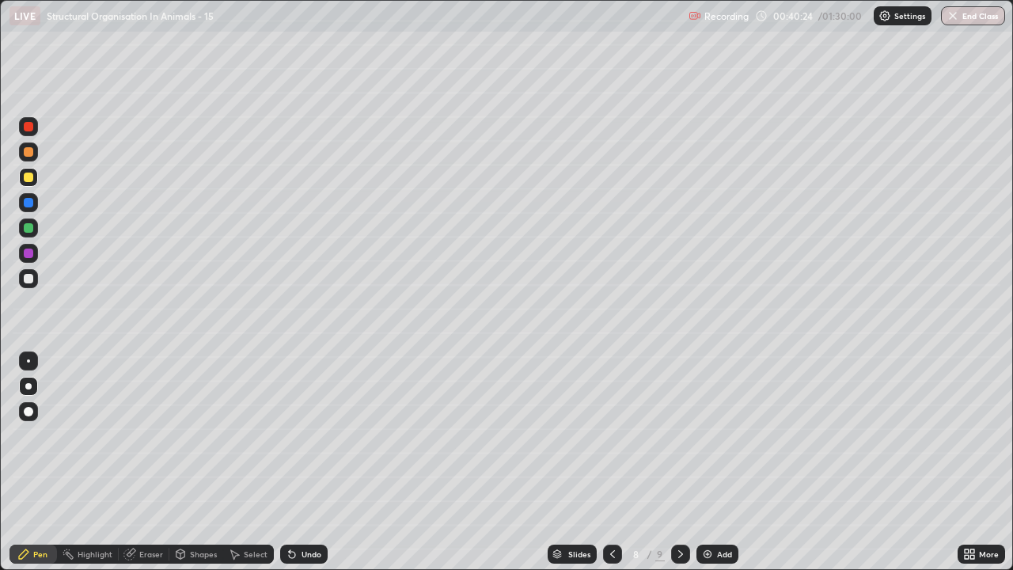
click at [32, 150] on div at bounding box center [28, 151] width 9 height 9
click at [302, 462] on div "Undo" at bounding box center [312, 554] width 20 height 8
click at [28, 229] on div at bounding box center [28, 227] width 9 height 9
click at [29, 155] on div at bounding box center [28, 151] width 9 height 9
click at [289, 462] on icon at bounding box center [292, 555] width 6 height 6
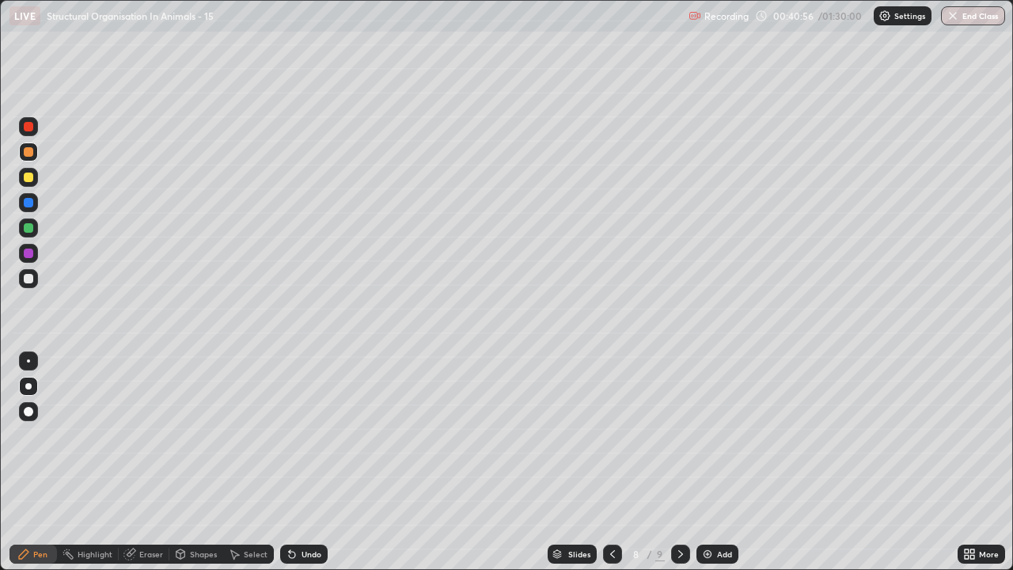
click at [290, 462] on icon at bounding box center [292, 555] width 6 height 6
click at [294, 462] on icon at bounding box center [292, 554] width 13 height 13
click at [293, 462] on div "Undo" at bounding box center [303, 554] width 47 height 19
click at [283, 462] on div "Undo" at bounding box center [303, 554] width 47 height 19
click at [32, 279] on div at bounding box center [28, 278] width 9 height 9
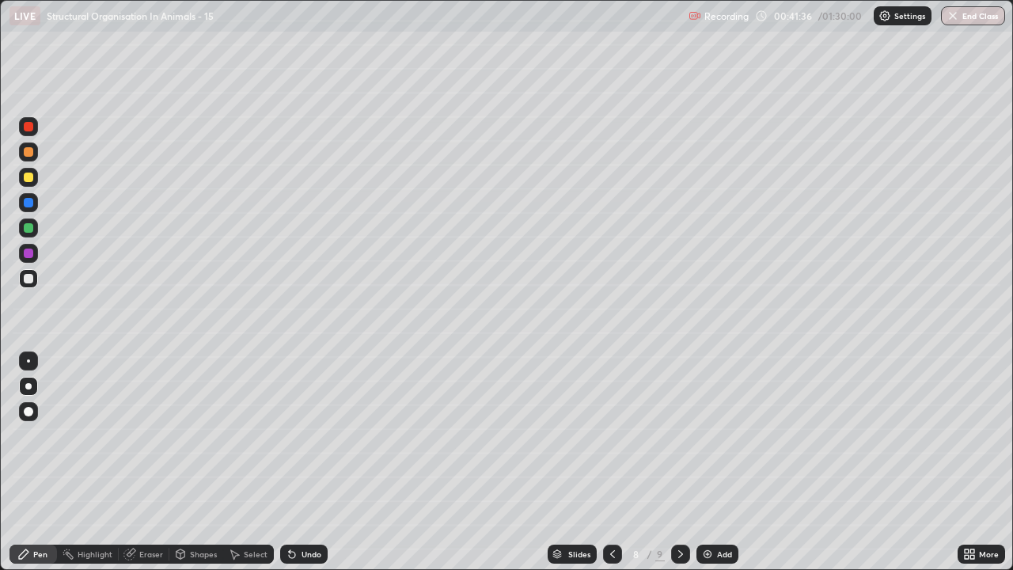
click at [289, 462] on icon at bounding box center [290, 551] width 2 height 2
click at [294, 462] on icon at bounding box center [292, 554] width 13 height 13
click at [25, 177] on div at bounding box center [28, 177] width 9 height 9
click at [30, 146] on div at bounding box center [28, 151] width 19 height 19
click at [293, 462] on icon at bounding box center [292, 555] width 6 height 6
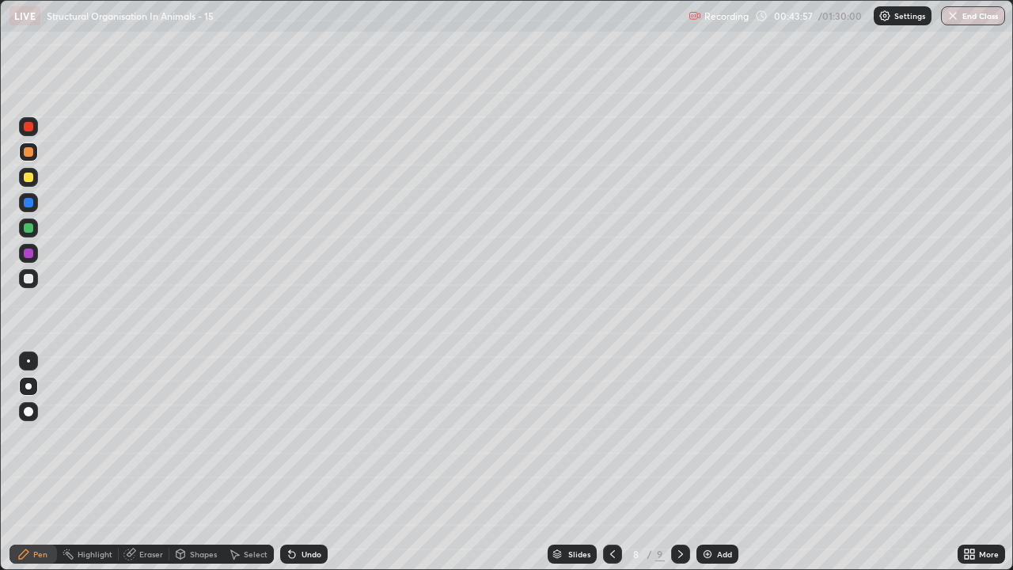
click at [612, 462] on icon at bounding box center [612, 554] width 13 height 13
click at [679, 462] on icon at bounding box center [680, 554] width 13 height 13
click at [706, 462] on img at bounding box center [707, 554] width 13 height 13
click at [611, 462] on icon at bounding box center [612, 554] width 13 height 13
click at [674, 462] on icon at bounding box center [680, 554] width 13 height 13
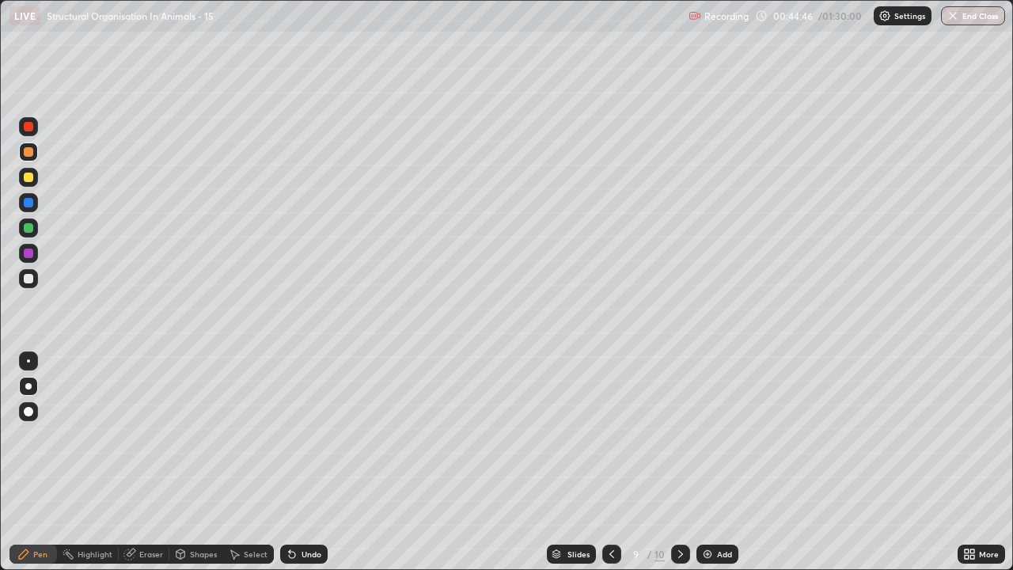
click at [28, 277] on div at bounding box center [28, 278] width 9 height 9
click at [283, 462] on div "Undo" at bounding box center [303, 554] width 47 height 19
click at [25, 176] on div at bounding box center [28, 177] width 9 height 9
click at [296, 462] on div "Undo" at bounding box center [303, 554] width 47 height 19
click at [297, 462] on div "Undo" at bounding box center [303, 554] width 47 height 19
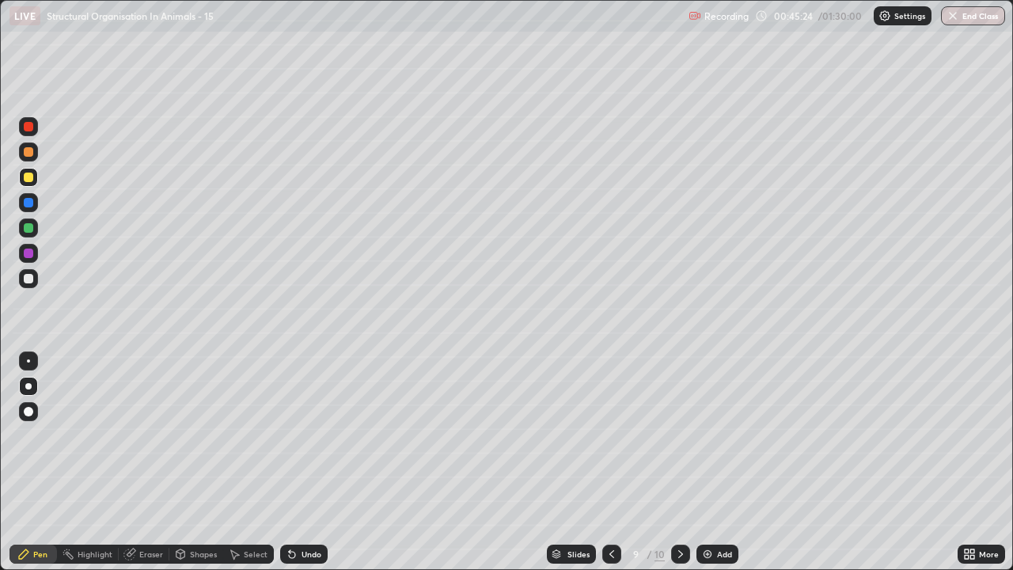
click at [296, 462] on div "Undo" at bounding box center [303, 554] width 47 height 19
click at [298, 462] on div "Undo" at bounding box center [303, 554] width 47 height 19
click at [296, 462] on div "Undo" at bounding box center [303, 554] width 47 height 19
click at [297, 462] on div "Undo" at bounding box center [303, 554] width 47 height 19
click at [296, 462] on icon at bounding box center [292, 554] width 13 height 13
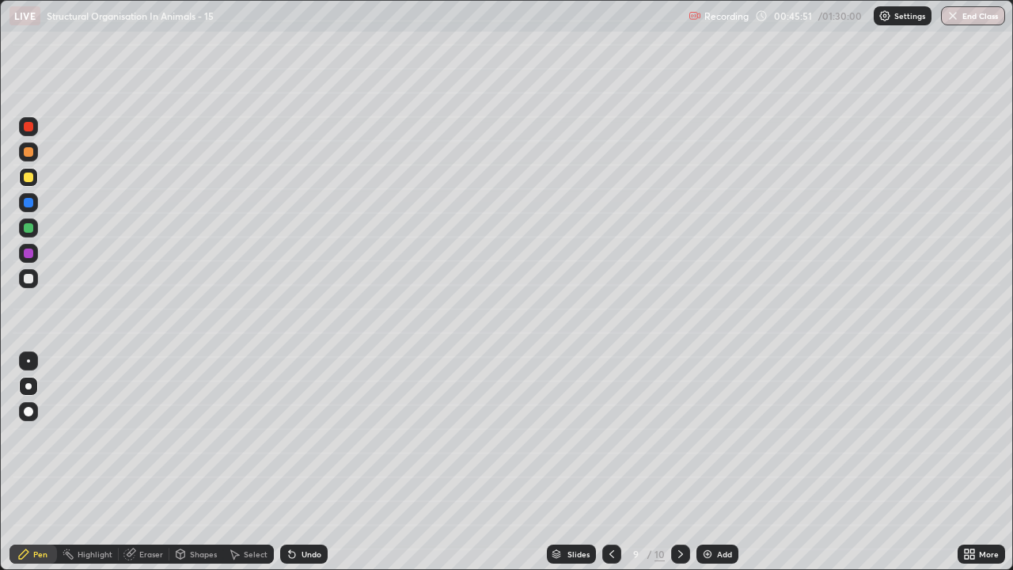
click at [28, 152] on div at bounding box center [28, 151] width 9 height 9
click at [290, 462] on icon at bounding box center [292, 555] width 6 height 6
click at [290, 462] on div "Undo" at bounding box center [303, 554] width 47 height 19
click at [288, 462] on div "Undo" at bounding box center [303, 554] width 47 height 19
click at [290, 462] on icon at bounding box center [292, 555] width 6 height 6
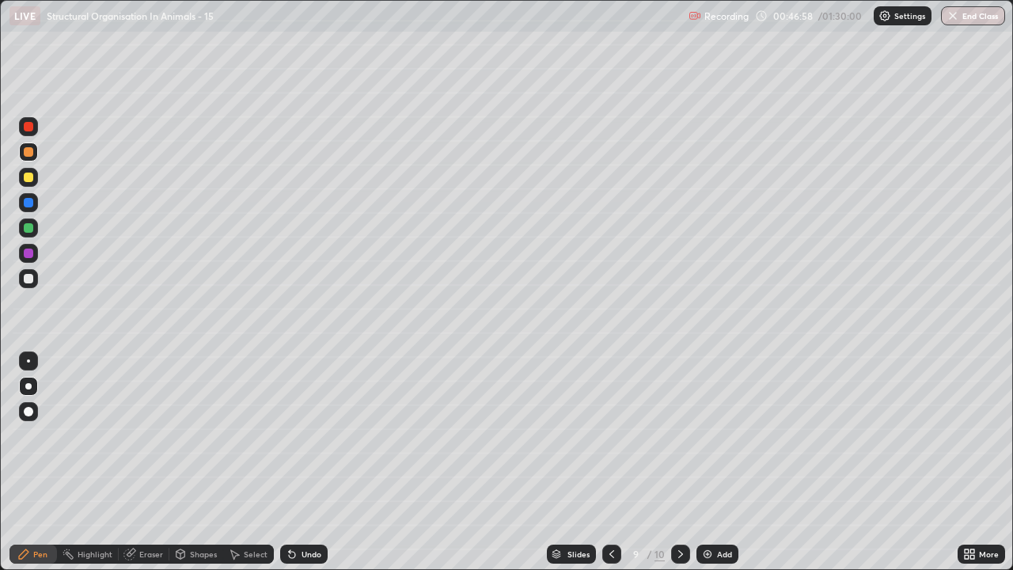
click at [25, 276] on div at bounding box center [28, 278] width 9 height 9
click at [32, 173] on div at bounding box center [28, 177] width 19 height 19
click at [711, 462] on img at bounding box center [707, 554] width 13 height 13
click at [29, 231] on div at bounding box center [28, 227] width 9 height 9
click at [25, 280] on div at bounding box center [28, 278] width 9 height 9
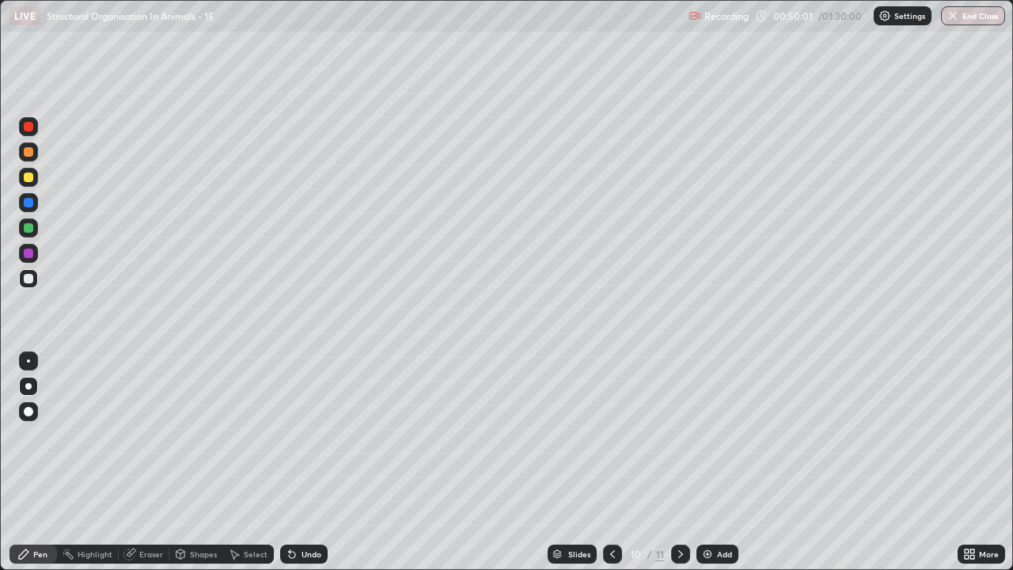
click at [30, 178] on div at bounding box center [28, 177] width 9 height 9
click at [290, 462] on div "Undo" at bounding box center [301, 554] width 54 height 32
click at [296, 462] on div "Undo" at bounding box center [303, 554] width 47 height 19
click at [28, 279] on div at bounding box center [28, 278] width 9 height 9
click at [28, 177] on div at bounding box center [28, 177] width 9 height 9
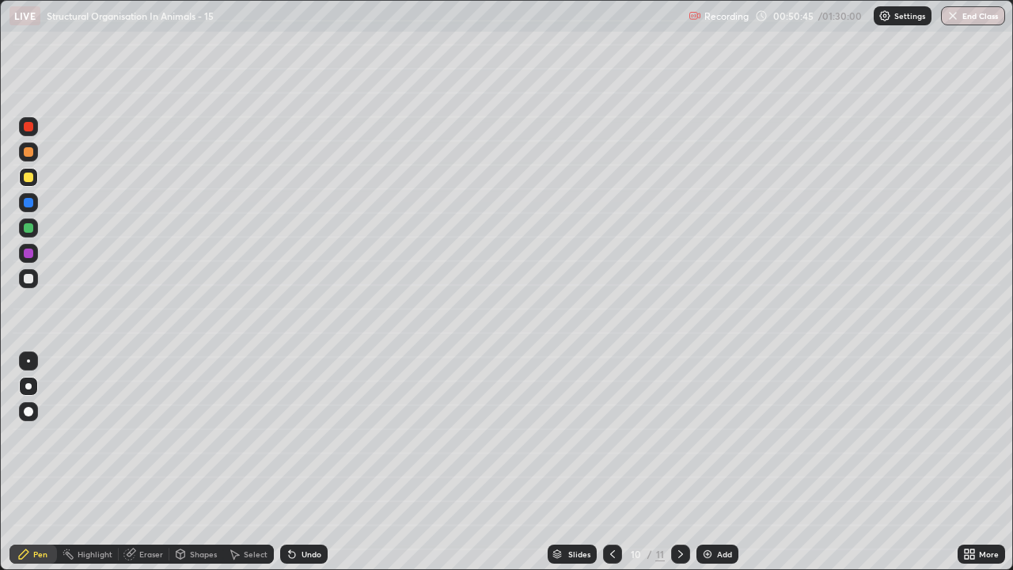
click at [131, 462] on icon at bounding box center [129, 554] width 10 height 10
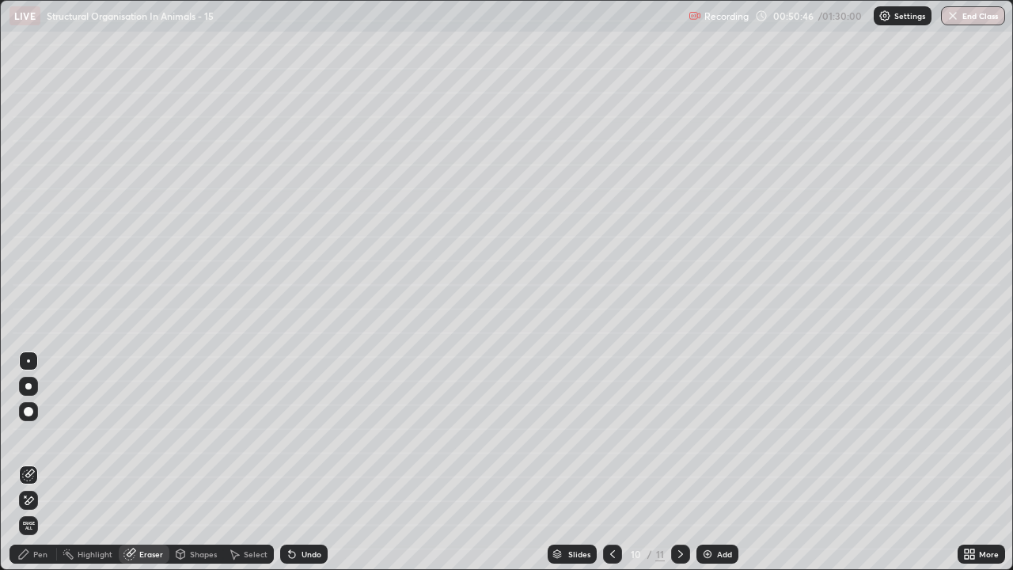
click at [25, 462] on icon at bounding box center [26, 497] width 2 height 2
click at [36, 462] on div "Pen" at bounding box center [40, 554] width 14 height 8
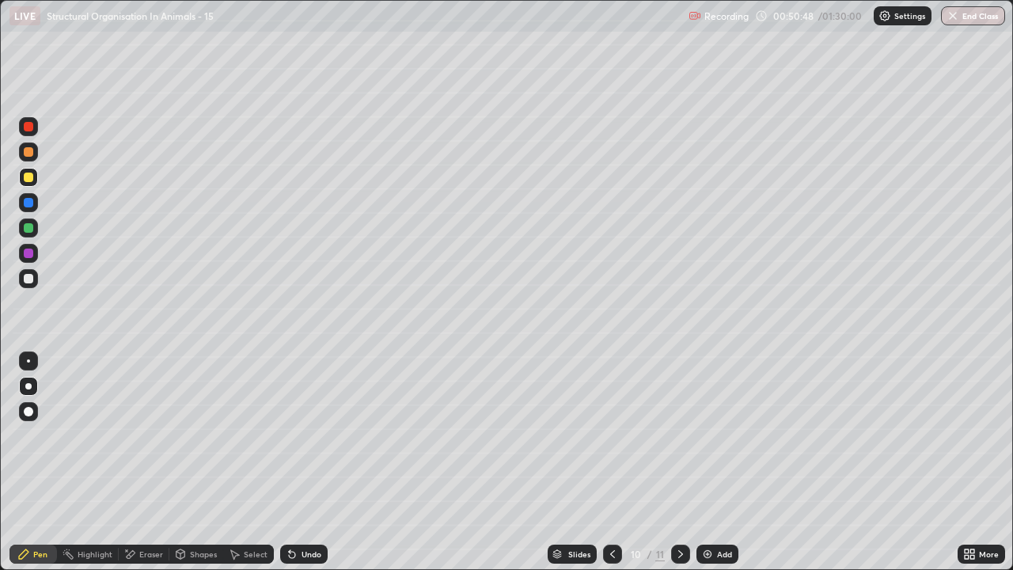
click at [35, 271] on div at bounding box center [28, 278] width 19 height 19
click at [30, 177] on div at bounding box center [28, 177] width 9 height 9
click at [34, 227] on div at bounding box center [28, 227] width 19 height 19
click at [28, 177] on div at bounding box center [28, 177] width 9 height 9
click at [292, 462] on icon at bounding box center [292, 555] width 6 height 6
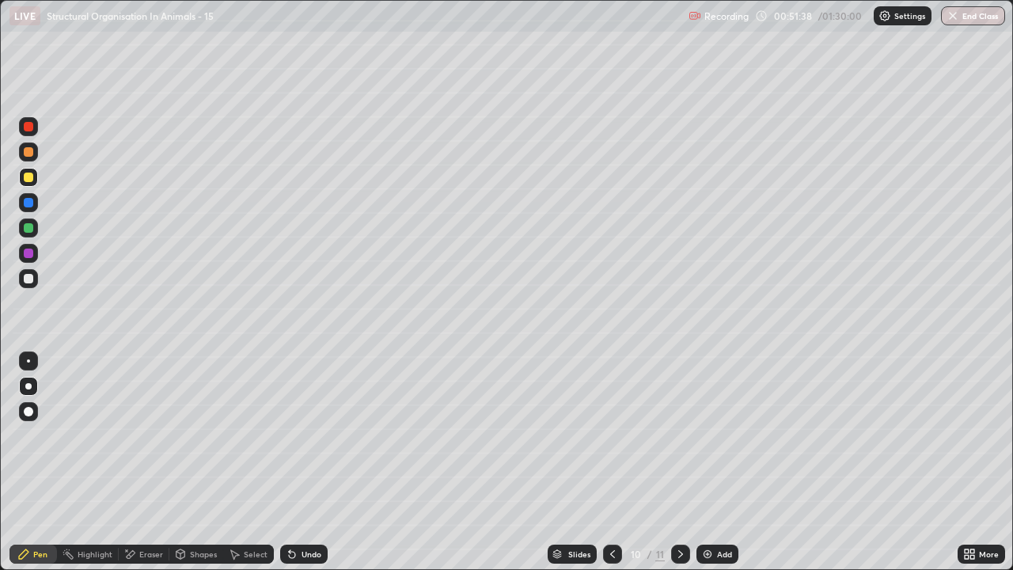
click at [293, 462] on icon at bounding box center [292, 555] width 6 height 6
click at [294, 462] on div "Undo" at bounding box center [303, 554] width 47 height 19
click at [302, 462] on div "Undo" at bounding box center [312, 554] width 20 height 8
click at [296, 462] on div "Undo" at bounding box center [303, 554] width 47 height 19
click at [296, 462] on icon at bounding box center [292, 554] width 13 height 13
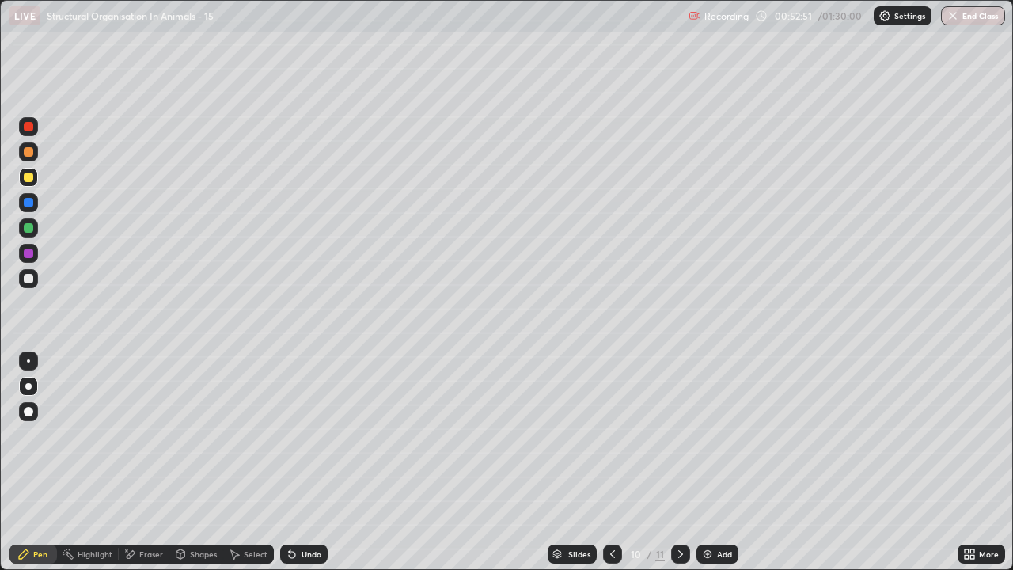
click at [31, 226] on div at bounding box center [28, 227] width 9 height 9
click at [31, 280] on div at bounding box center [28, 278] width 9 height 9
click at [25, 155] on div at bounding box center [28, 151] width 9 height 9
click at [298, 462] on div "Undo" at bounding box center [303, 554] width 47 height 19
click at [28, 252] on div at bounding box center [28, 253] width 9 height 9
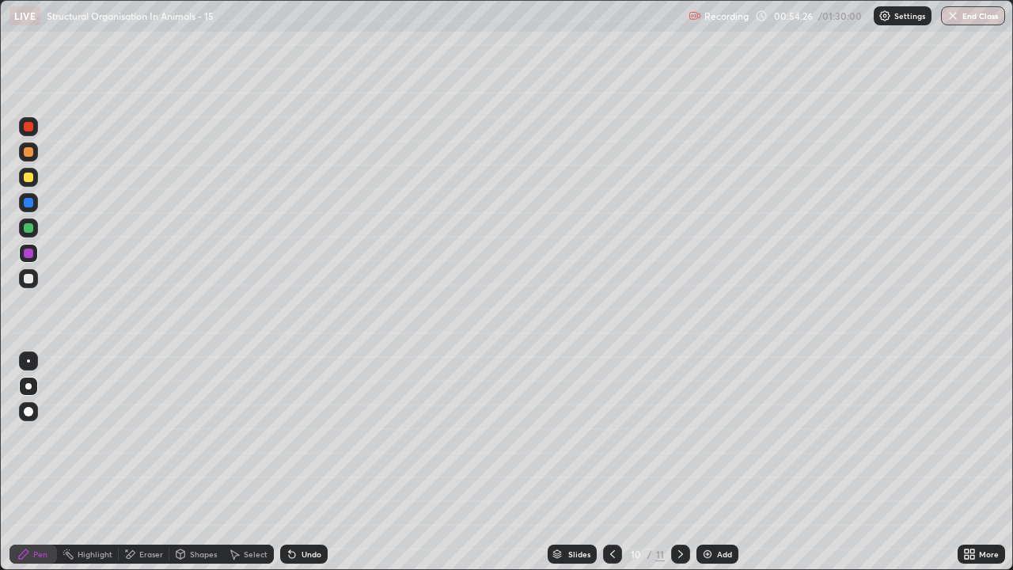
click at [32, 181] on div at bounding box center [28, 177] width 19 height 19
click at [714, 462] on div "Add" at bounding box center [718, 554] width 42 height 19
click at [611, 462] on icon at bounding box center [612, 554] width 13 height 13
click at [678, 462] on icon at bounding box center [680, 554] width 13 height 13
click at [29, 228] on div at bounding box center [28, 227] width 9 height 9
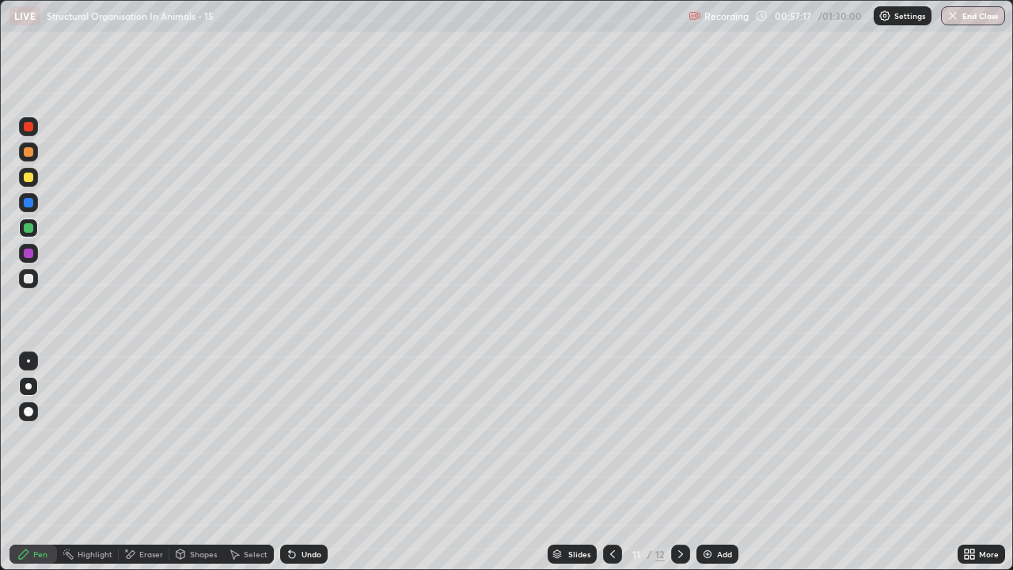
click at [295, 462] on icon at bounding box center [292, 554] width 13 height 13
click at [30, 176] on div at bounding box center [28, 177] width 9 height 9
click at [31, 279] on div at bounding box center [28, 278] width 9 height 9
click at [30, 179] on div at bounding box center [28, 177] width 9 height 9
click at [26, 199] on div at bounding box center [28, 202] width 9 height 9
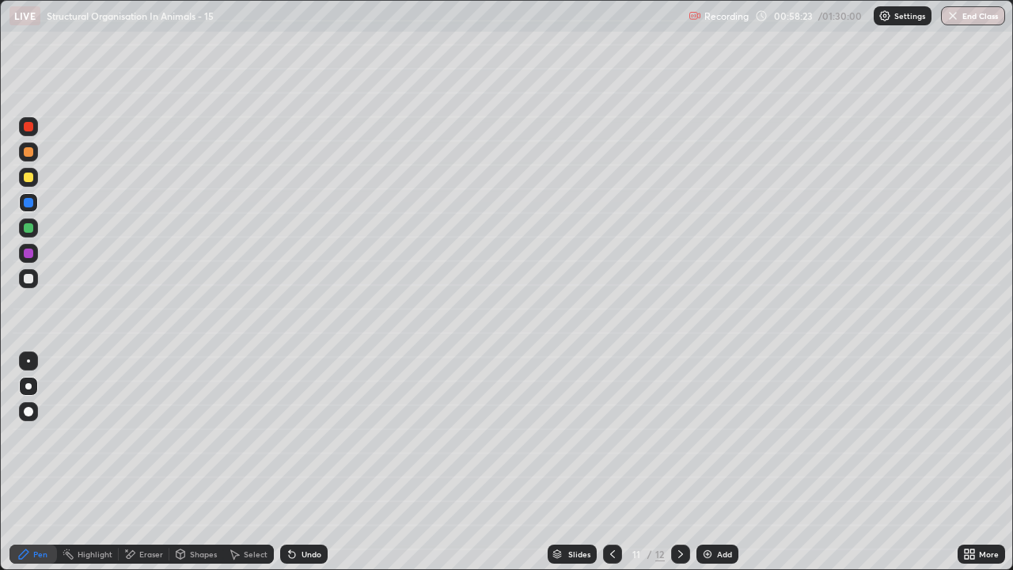
click at [27, 229] on div at bounding box center [28, 227] width 9 height 9
click at [28, 278] on div at bounding box center [28, 278] width 9 height 9
click at [24, 152] on div at bounding box center [28, 151] width 9 height 9
click at [28, 199] on div at bounding box center [28, 202] width 9 height 9
click at [32, 279] on div at bounding box center [28, 278] width 9 height 9
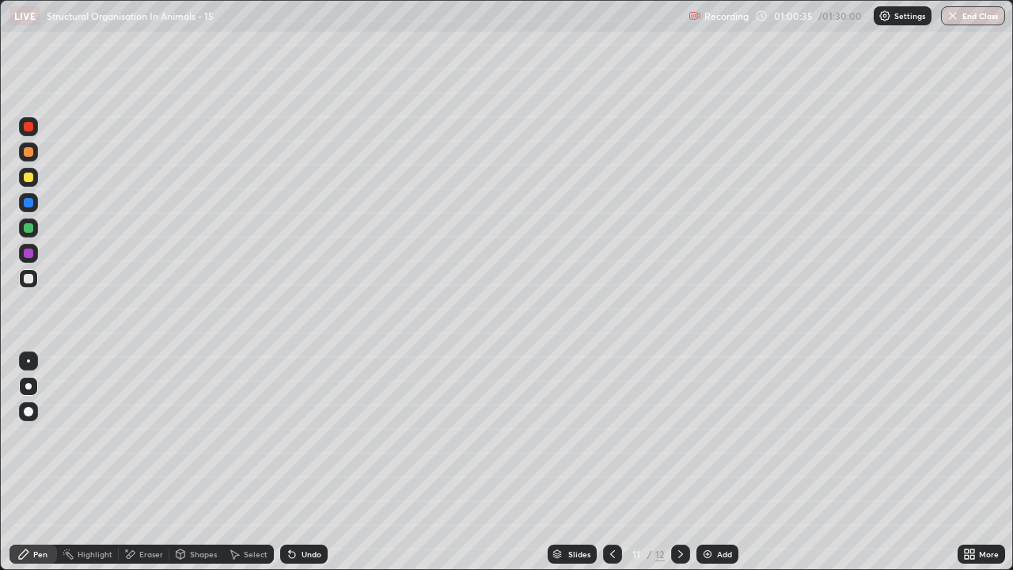
click at [28, 203] on div at bounding box center [28, 202] width 9 height 9
click at [32, 256] on div at bounding box center [28, 253] width 19 height 19
click at [28, 149] on div at bounding box center [28, 151] width 9 height 9
click at [679, 462] on icon at bounding box center [680, 554] width 13 height 13
click at [31, 179] on div at bounding box center [28, 177] width 9 height 9
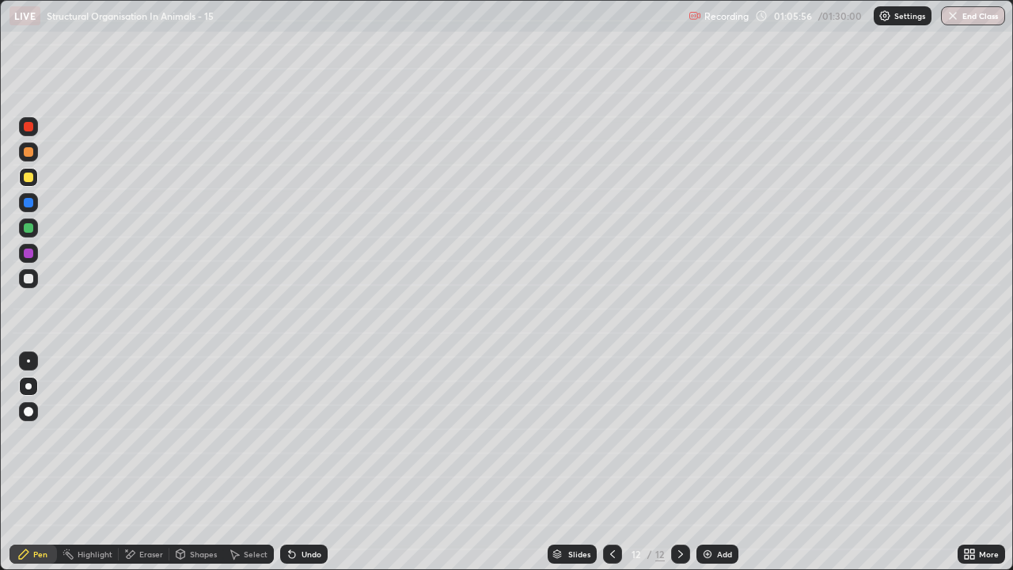
click at [289, 462] on icon at bounding box center [292, 555] width 6 height 6
click at [291, 462] on icon at bounding box center [292, 555] width 6 height 6
click at [293, 462] on icon at bounding box center [292, 554] width 13 height 13
click at [294, 462] on div "Undo" at bounding box center [303, 554] width 47 height 19
click at [295, 462] on div "Undo" at bounding box center [303, 554] width 47 height 19
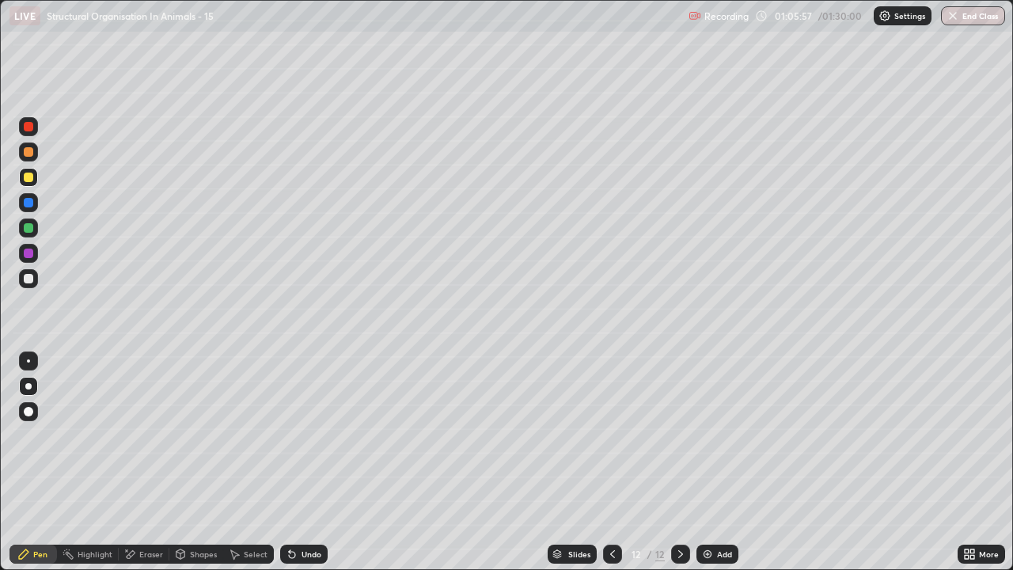
click at [294, 462] on icon at bounding box center [292, 554] width 13 height 13
click at [297, 462] on div "Undo" at bounding box center [301, 554] width 54 height 32
click at [294, 462] on div "Undo" at bounding box center [303, 554] width 47 height 19
click at [293, 462] on div "Undo" at bounding box center [303, 554] width 47 height 19
click at [289, 462] on icon at bounding box center [290, 551] width 2 height 2
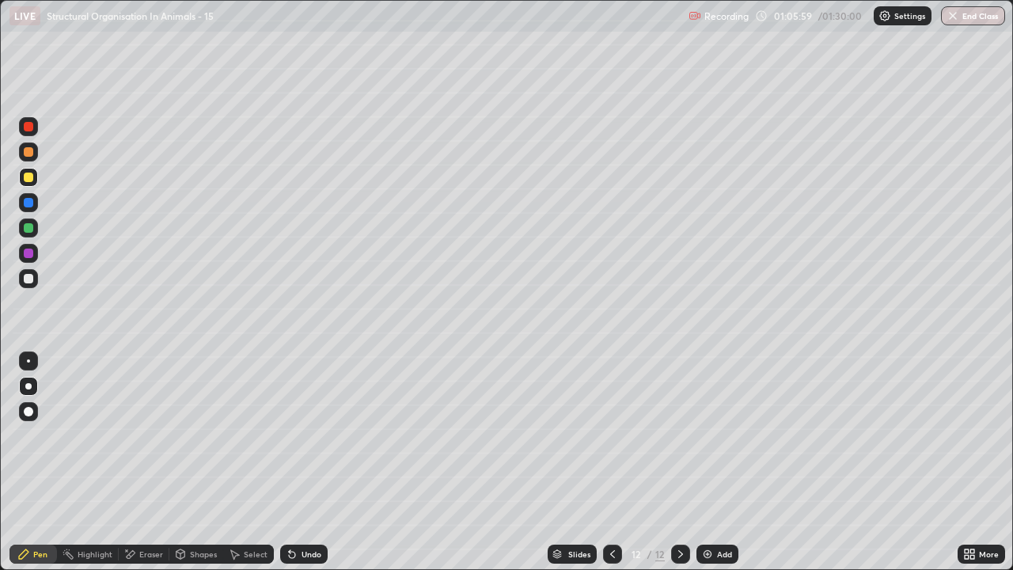
click at [290, 462] on icon at bounding box center [292, 555] width 6 height 6
click at [294, 462] on icon at bounding box center [292, 554] width 13 height 13
click at [298, 462] on div "Undo" at bounding box center [303, 554] width 47 height 19
click at [302, 462] on div "Undo" at bounding box center [312, 554] width 20 height 8
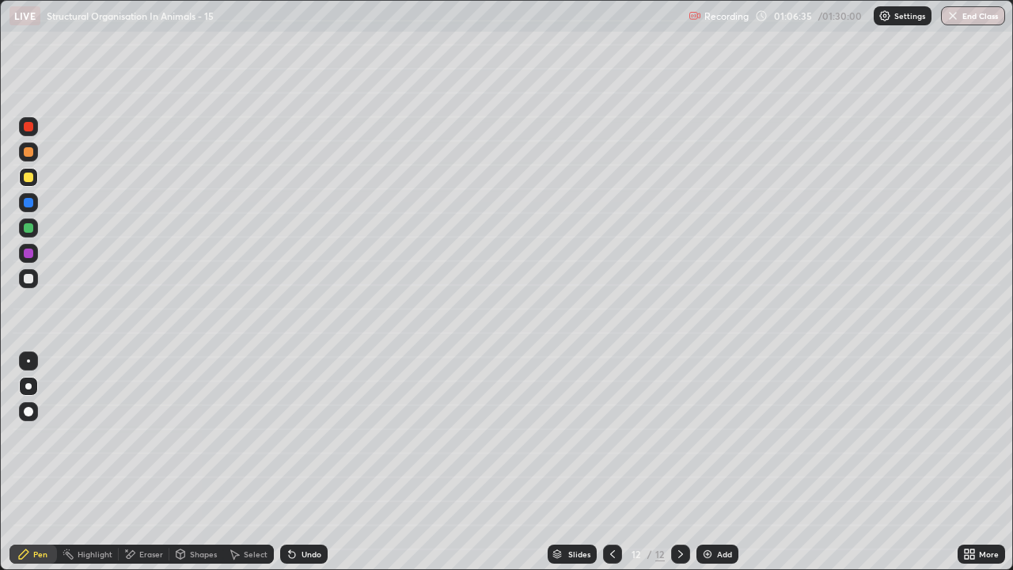
click at [27, 230] on div at bounding box center [28, 227] width 9 height 9
click at [28, 178] on div at bounding box center [28, 177] width 9 height 9
click at [28, 277] on div at bounding box center [28, 278] width 9 height 9
click at [29, 234] on div at bounding box center [28, 227] width 19 height 19
click at [659, 462] on div "12" at bounding box center [659, 554] width 9 height 14
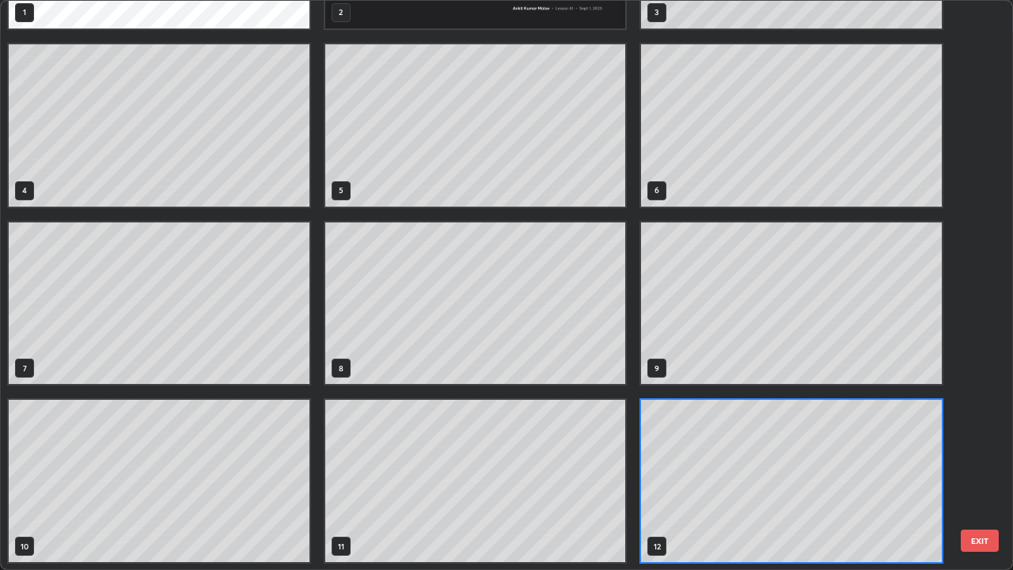
scroll to position [564, 1004]
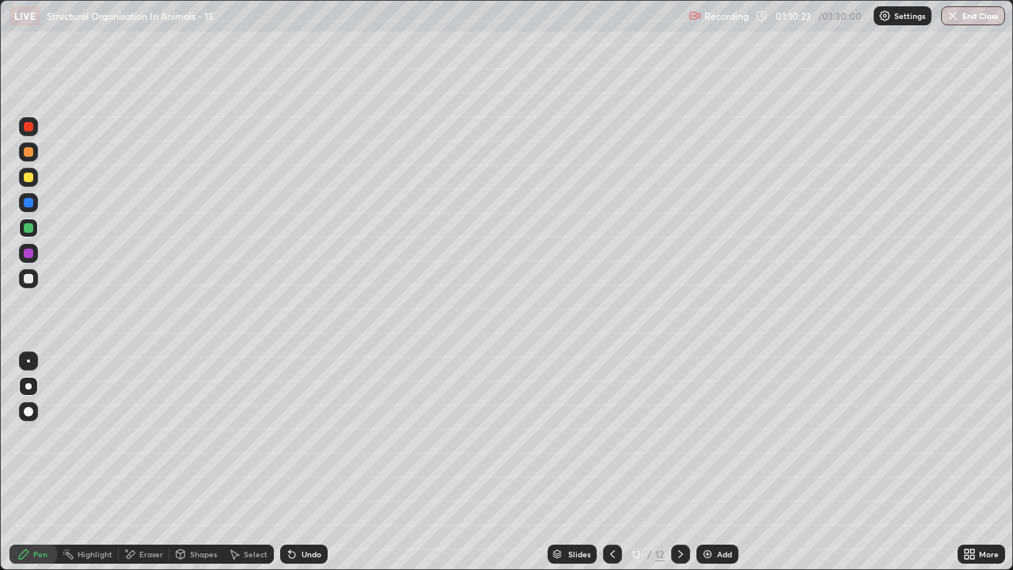
click at [712, 462] on img at bounding box center [707, 554] width 13 height 13
click at [31, 180] on div at bounding box center [28, 177] width 9 height 9
click at [290, 462] on icon at bounding box center [292, 555] width 6 height 6
click at [294, 462] on icon at bounding box center [292, 554] width 13 height 13
click at [291, 462] on icon at bounding box center [292, 555] width 6 height 6
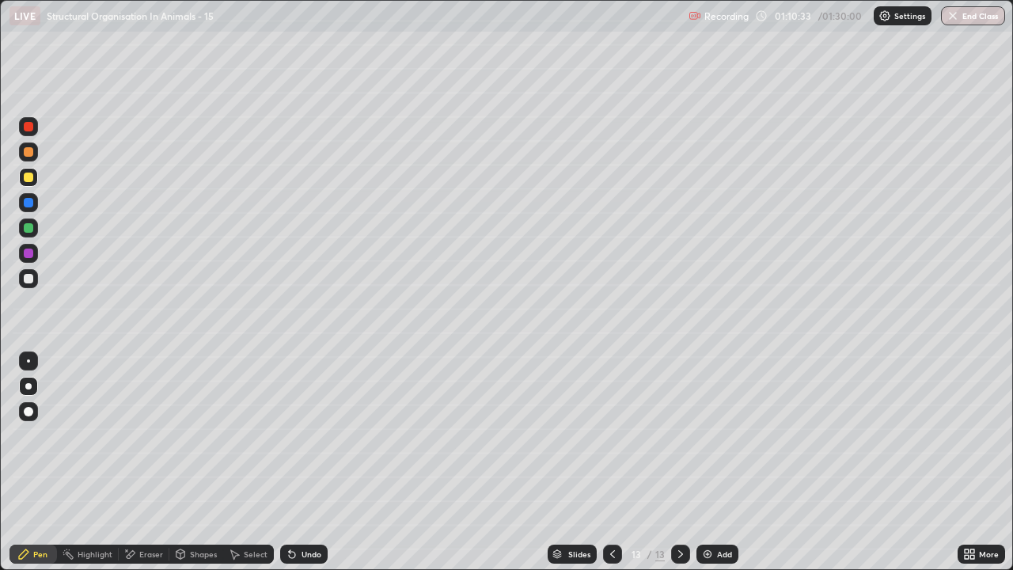
click at [288, 462] on icon at bounding box center [292, 554] width 13 height 13
click at [286, 462] on icon at bounding box center [292, 554] width 13 height 13
click at [290, 462] on icon at bounding box center [292, 555] width 6 height 6
click at [274, 462] on div "Undo" at bounding box center [301, 554] width 54 height 32
click at [269, 462] on div "Select" at bounding box center [248, 554] width 51 height 19
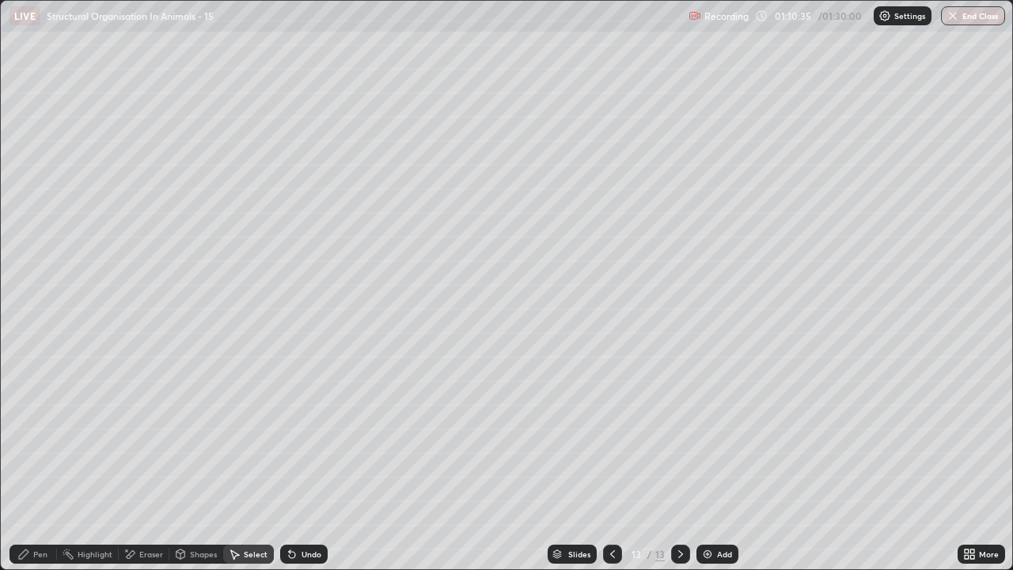
click at [280, 462] on div "Undo" at bounding box center [303, 554] width 47 height 19
click at [24, 462] on div "Pen" at bounding box center [32, 554] width 47 height 19
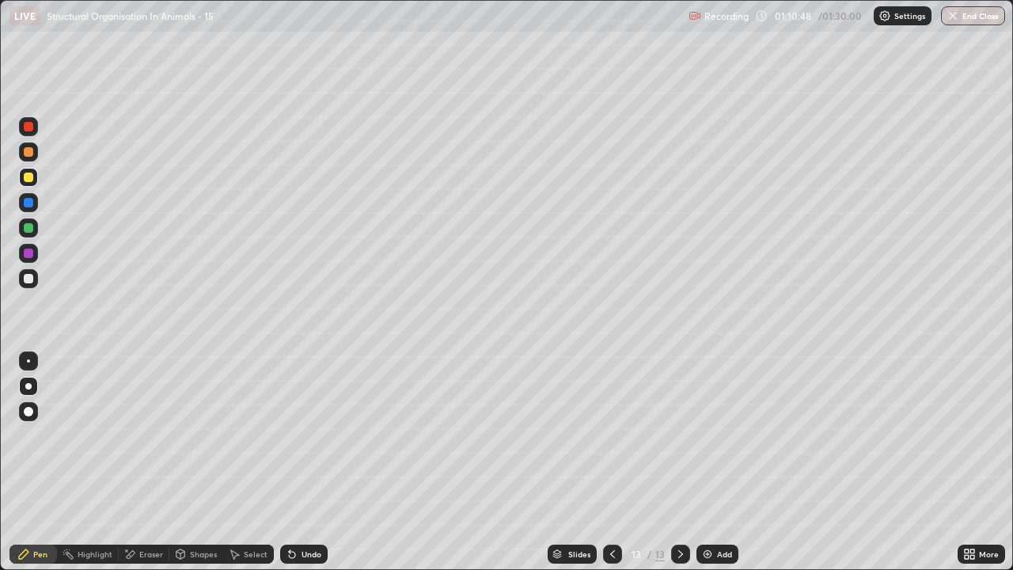
click at [31, 280] on div at bounding box center [28, 278] width 9 height 9
click at [292, 462] on icon at bounding box center [292, 555] width 6 height 6
click at [295, 462] on icon at bounding box center [292, 554] width 13 height 13
click at [291, 462] on div "Undo" at bounding box center [303, 554] width 47 height 19
click at [32, 179] on div at bounding box center [28, 177] width 9 height 9
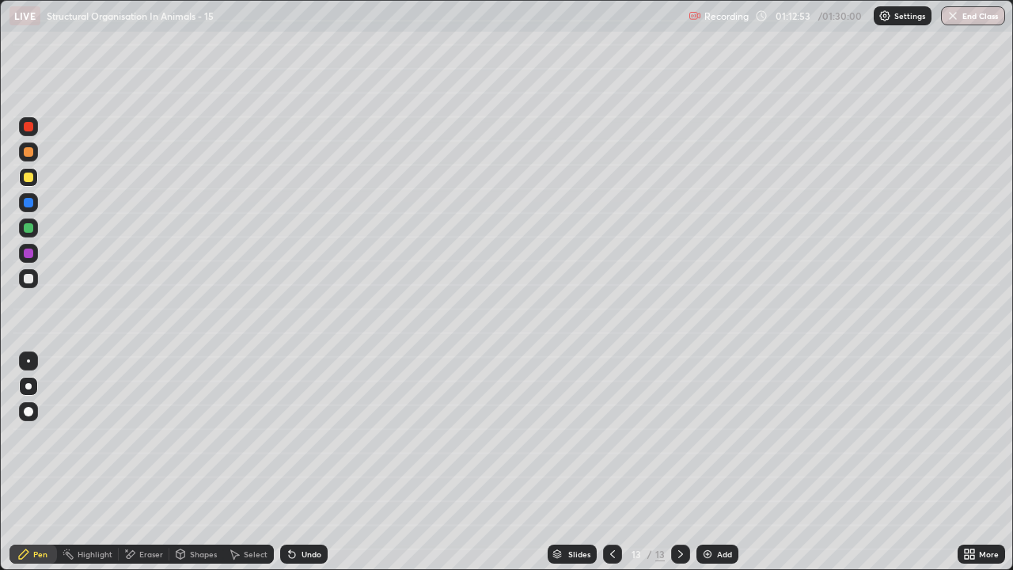
click at [295, 462] on div "Undo" at bounding box center [303, 554] width 47 height 19
click at [31, 156] on div at bounding box center [28, 151] width 9 height 9
click at [29, 177] on div at bounding box center [28, 177] width 9 height 9
click at [701, 462] on img at bounding box center [707, 554] width 13 height 13
click at [28, 278] on div at bounding box center [28, 278] width 9 height 9
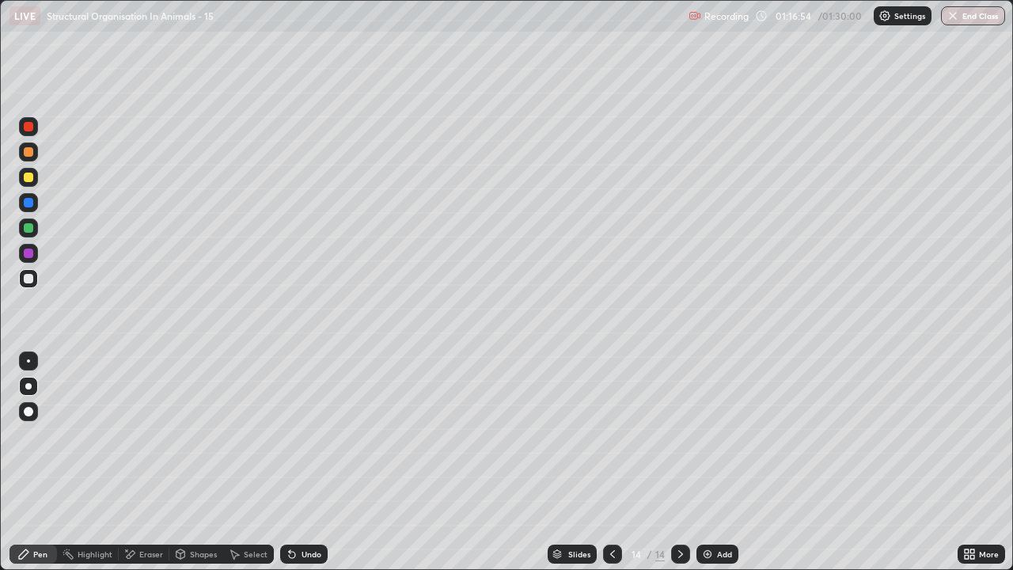
click at [25, 177] on div at bounding box center [28, 177] width 9 height 9
click at [293, 462] on icon at bounding box center [292, 555] width 6 height 6
click at [289, 462] on icon at bounding box center [292, 555] width 6 height 6
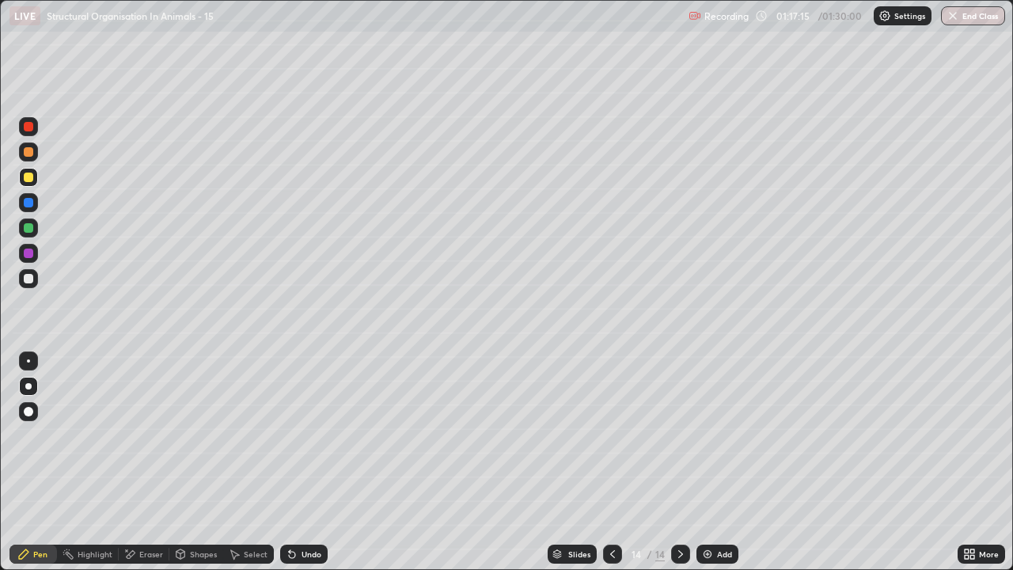
click at [280, 462] on div "Undo" at bounding box center [303, 554] width 47 height 19
click at [30, 275] on div at bounding box center [28, 278] width 9 height 9
click at [31, 228] on div at bounding box center [28, 227] width 9 height 9
click at [27, 279] on div at bounding box center [28, 278] width 9 height 9
click at [289, 462] on icon at bounding box center [290, 551] width 2 height 2
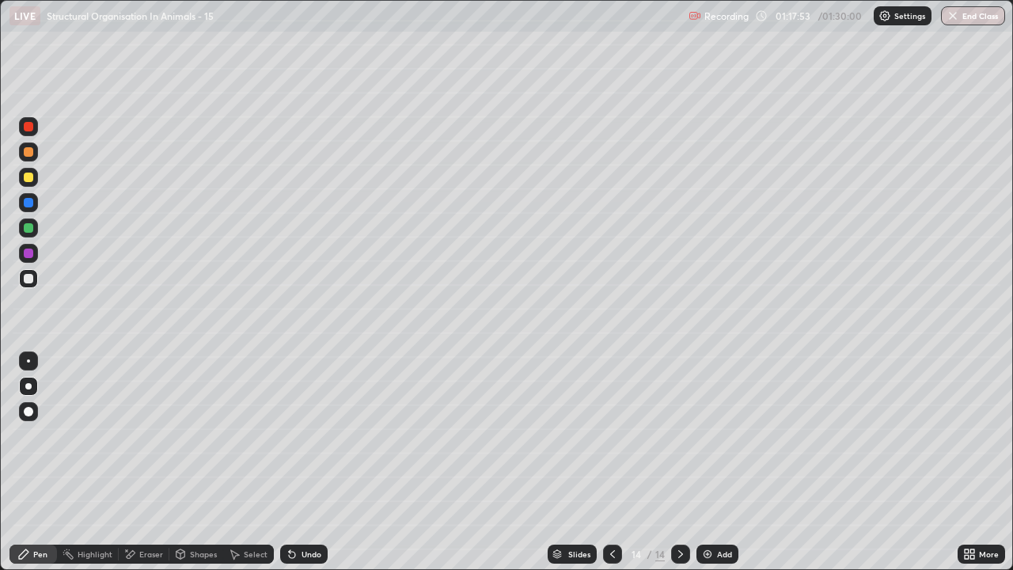
click at [297, 462] on div "Undo" at bounding box center [303, 554] width 47 height 19
click at [303, 462] on div "Undo" at bounding box center [312, 554] width 20 height 8
click at [26, 184] on div at bounding box center [28, 177] width 19 height 19
click at [25, 279] on div at bounding box center [28, 278] width 9 height 9
click at [25, 228] on div at bounding box center [28, 227] width 9 height 9
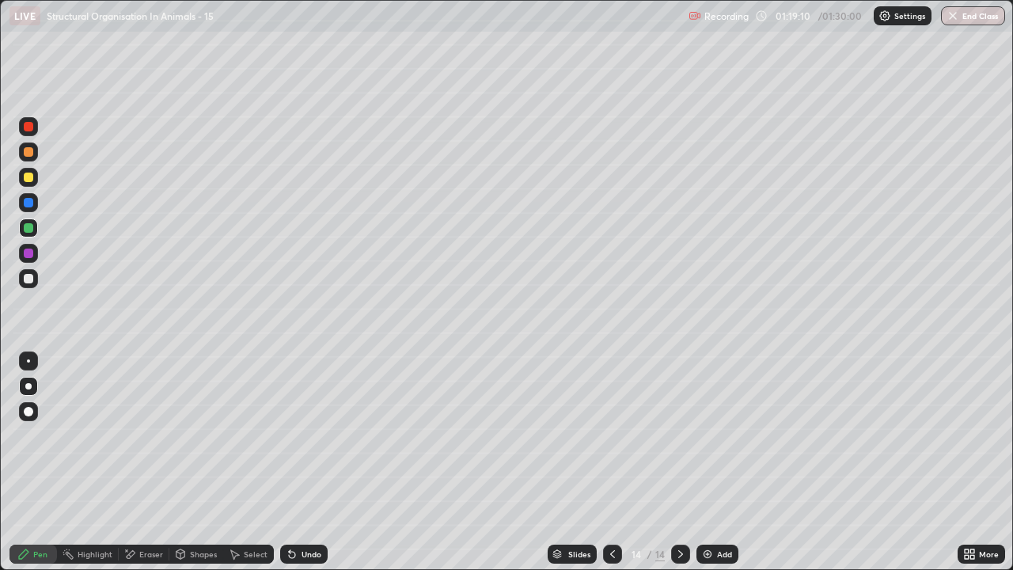
click at [289, 462] on icon at bounding box center [292, 555] width 6 height 6
click at [290, 462] on icon at bounding box center [292, 555] width 6 height 6
click at [28, 128] on div at bounding box center [28, 126] width 9 height 9
click at [32, 174] on div at bounding box center [28, 177] width 9 height 9
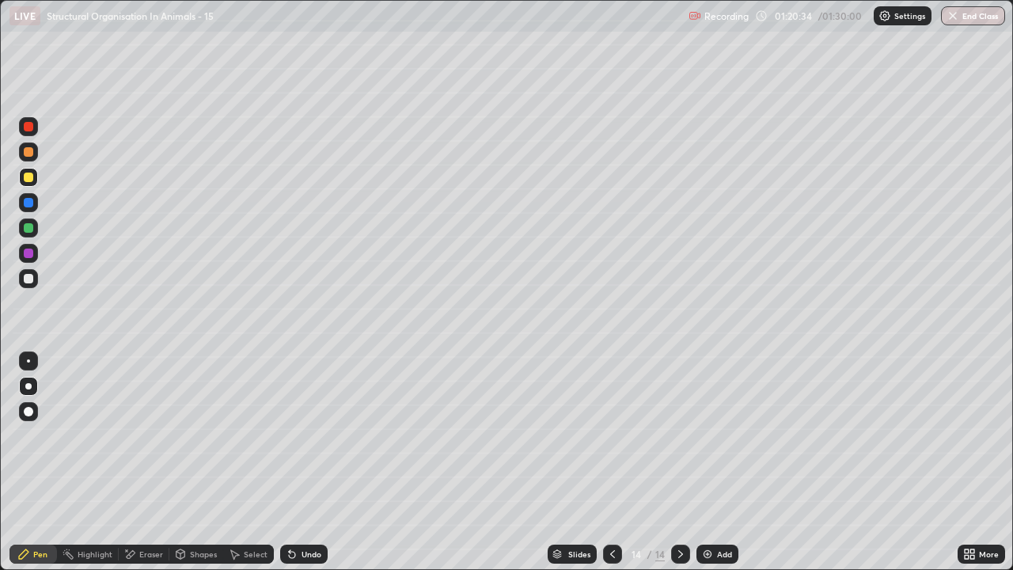
click at [28, 275] on div at bounding box center [28, 278] width 9 height 9
click at [708, 462] on img at bounding box center [707, 554] width 13 height 13
click at [25, 145] on div at bounding box center [28, 151] width 19 height 19
click at [29, 177] on div at bounding box center [28, 177] width 9 height 9
click at [29, 152] on div at bounding box center [28, 151] width 9 height 9
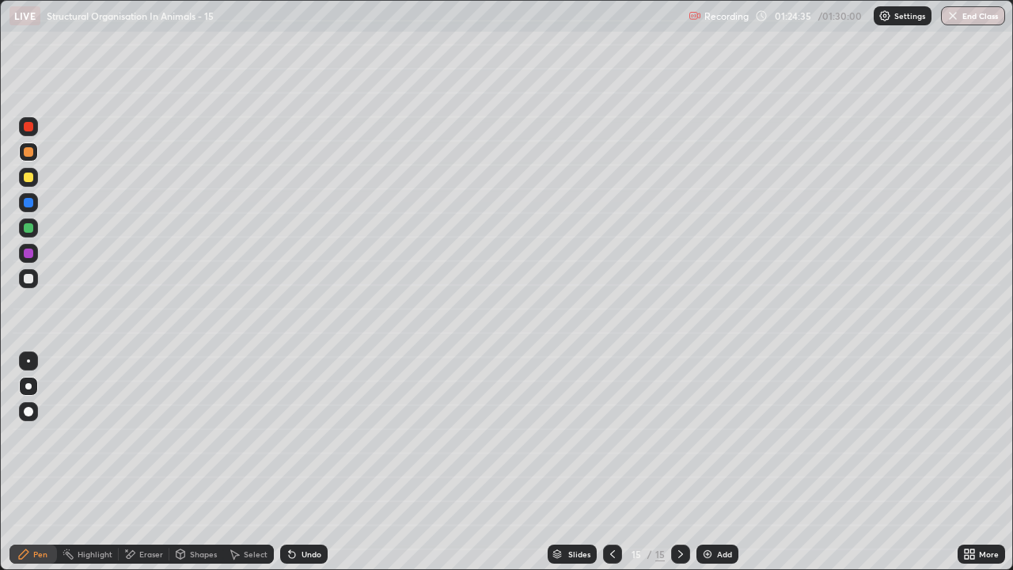
click at [611, 462] on div at bounding box center [612, 554] width 19 height 19
click at [960, 13] on button "End Class" at bounding box center [974, 15] width 63 height 19
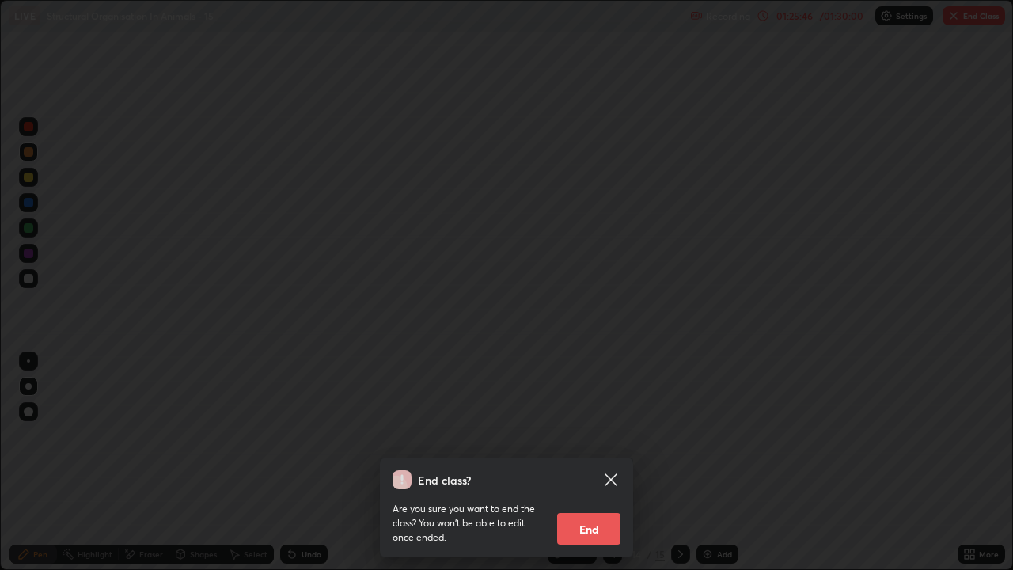
click at [575, 462] on button "End" at bounding box center [588, 529] width 63 height 32
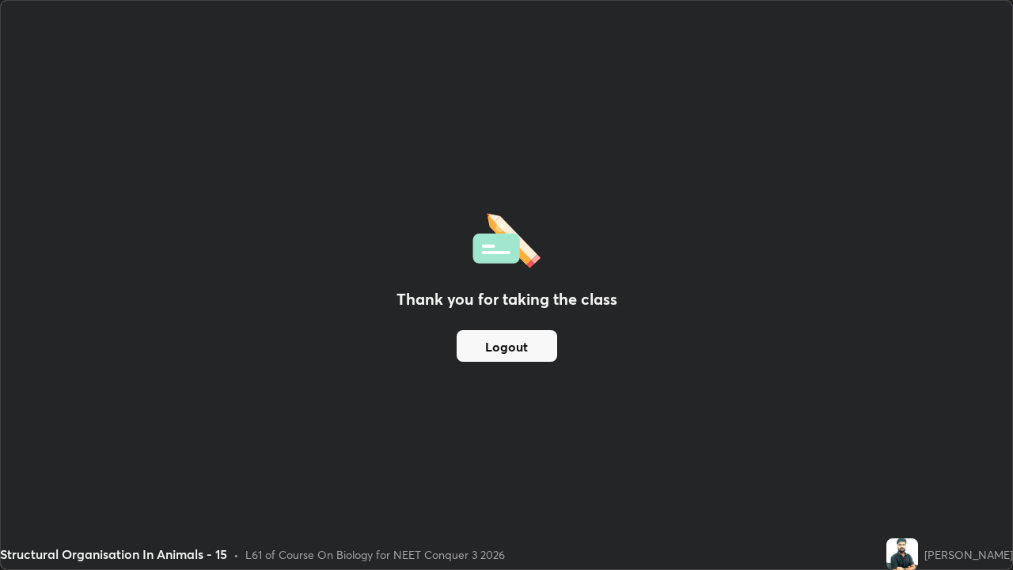
click at [522, 342] on button "Logout" at bounding box center [507, 346] width 101 height 32
